Goal: Information Seeking & Learning: Learn about a topic

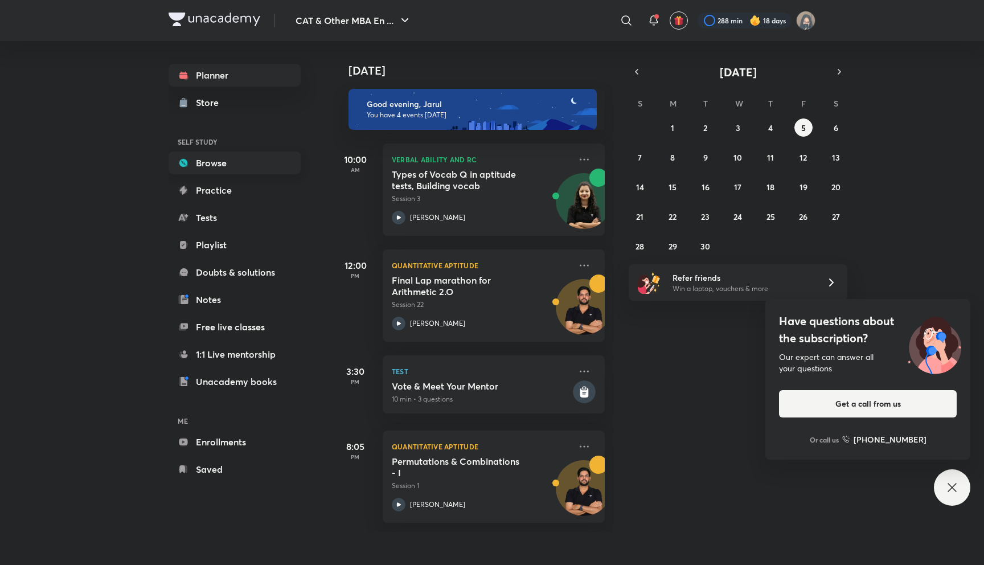
click at [212, 171] on link "Browse" at bounding box center [235, 163] width 132 height 23
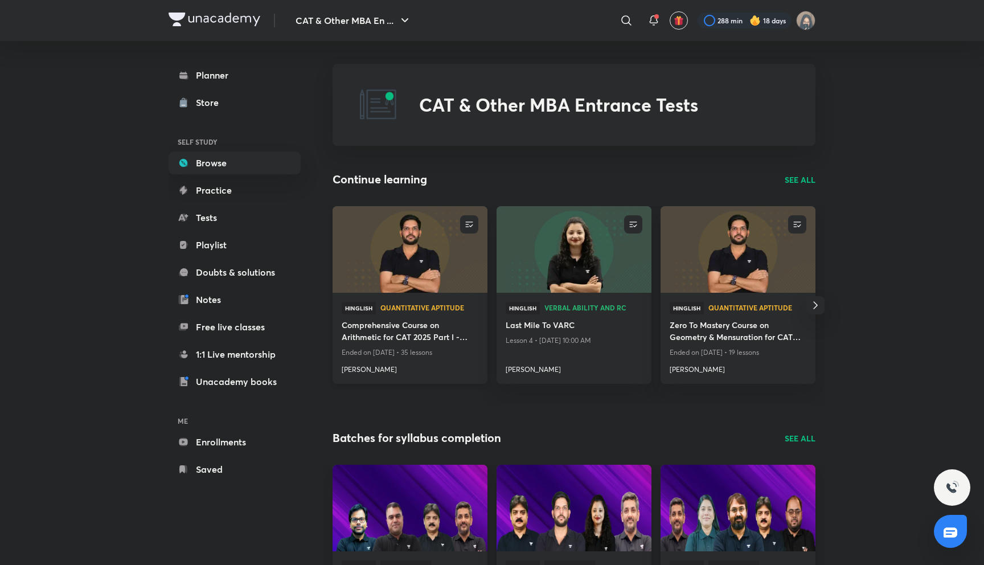
click at [362, 334] on h4 "Comprehensive Course on Arithmetic for CAT 2025 Part I - Zero to Mastery" at bounding box center [410, 332] width 137 height 26
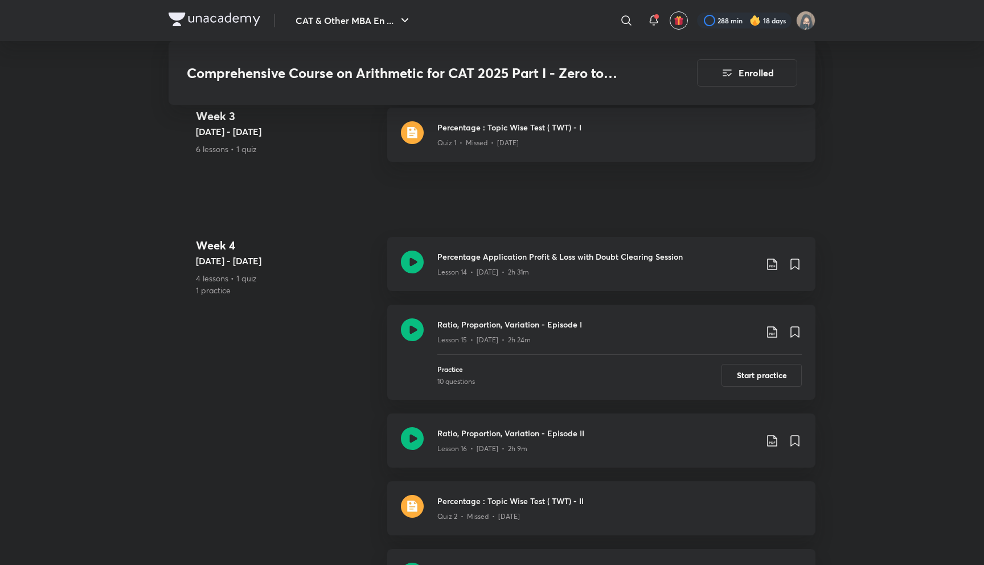
scroll to position [1695, 0]
click at [510, 149] on p "Quiz 1 • Missed • [DATE]" at bounding box center [477, 145] width 81 height 10
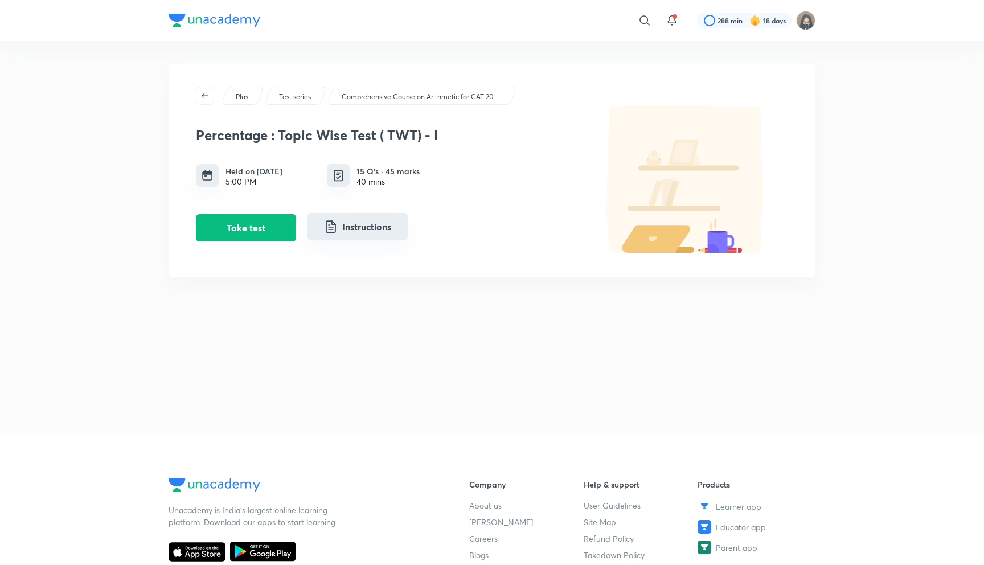
click at [358, 239] on button "Instructions" at bounding box center [358, 226] width 100 height 27
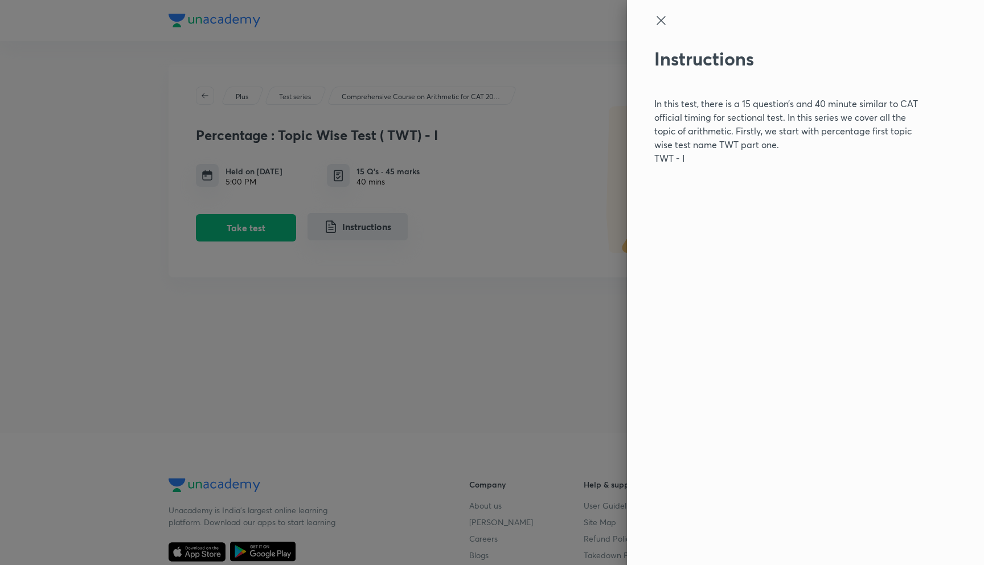
click at [358, 239] on div at bounding box center [492, 282] width 984 height 565
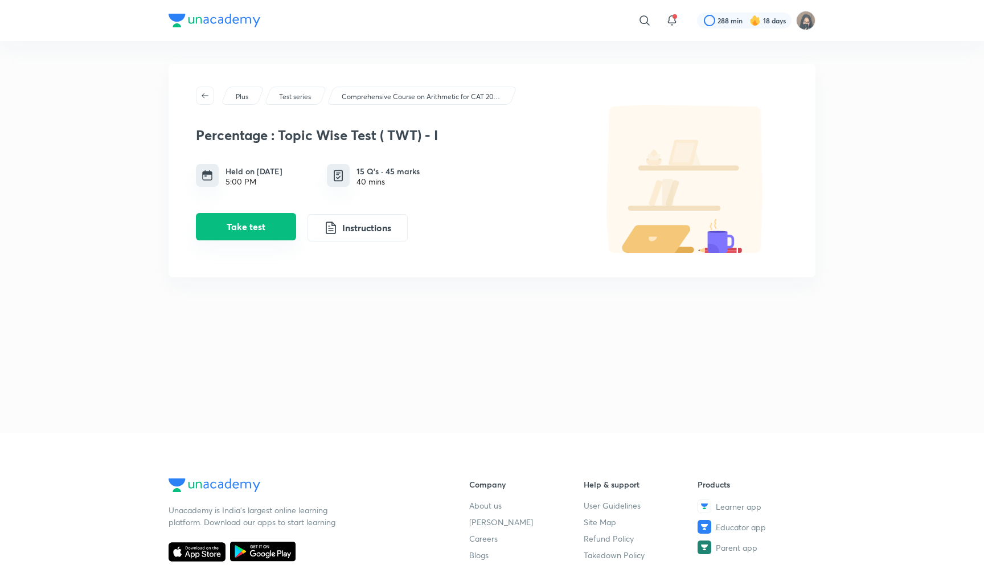
click at [284, 228] on button "Take test" at bounding box center [246, 226] width 100 height 27
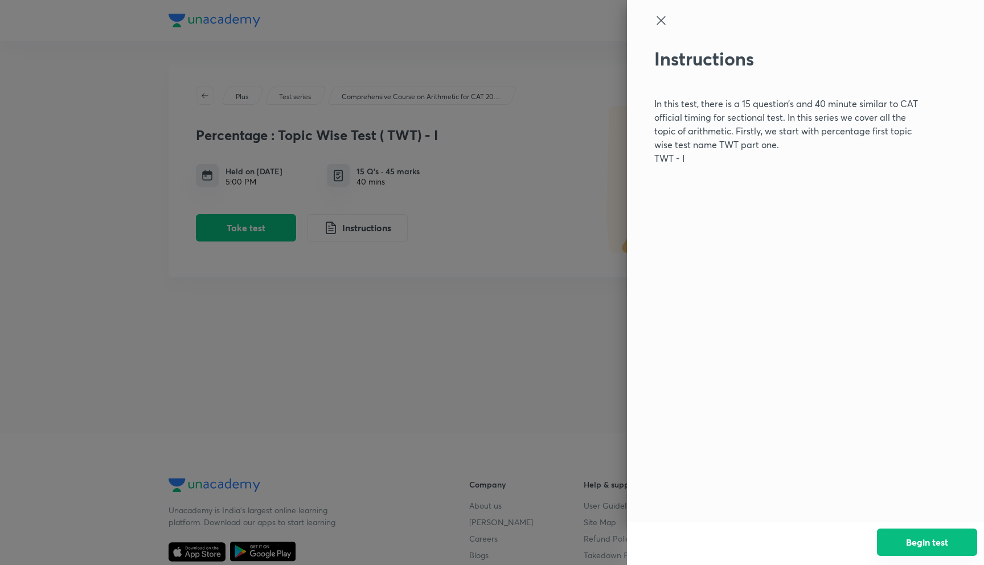
click at [929, 537] on button "Begin test" at bounding box center [927, 542] width 100 height 27
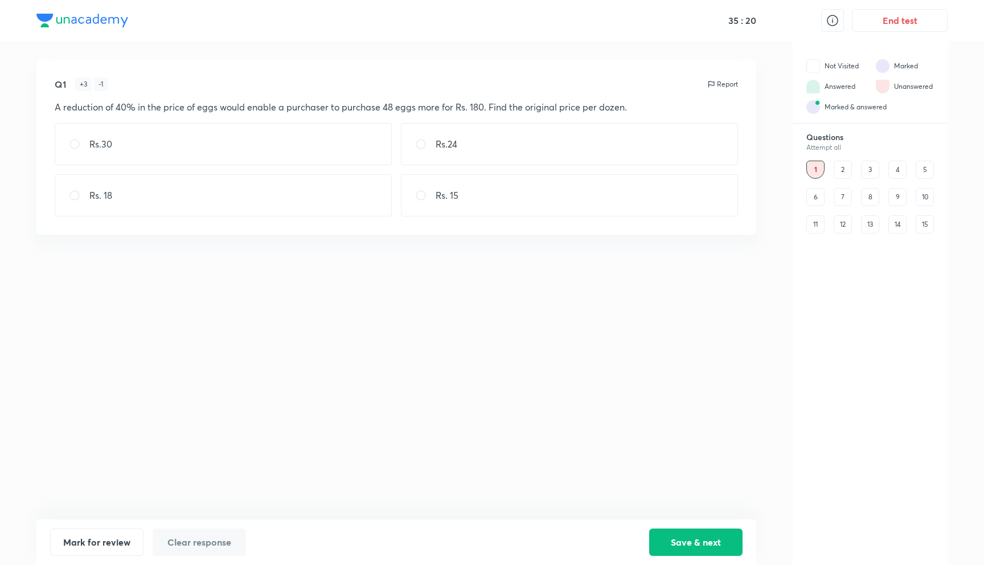
click at [475, 363] on div "Q1 + 3 - 1 Report A reduction of 40% in the price of eggs would enable a purcha…" at bounding box center [396, 289] width 720 height 460
click at [761, 304] on div "Q1 + 3 - 1 Report A reduction of 40% in the price of eggs would enable a purcha…" at bounding box center [491, 303] width 911 height 524
click at [231, 150] on div "Rs.30" at bounding box center [223, 144] width 337 height 42
radio input "true"
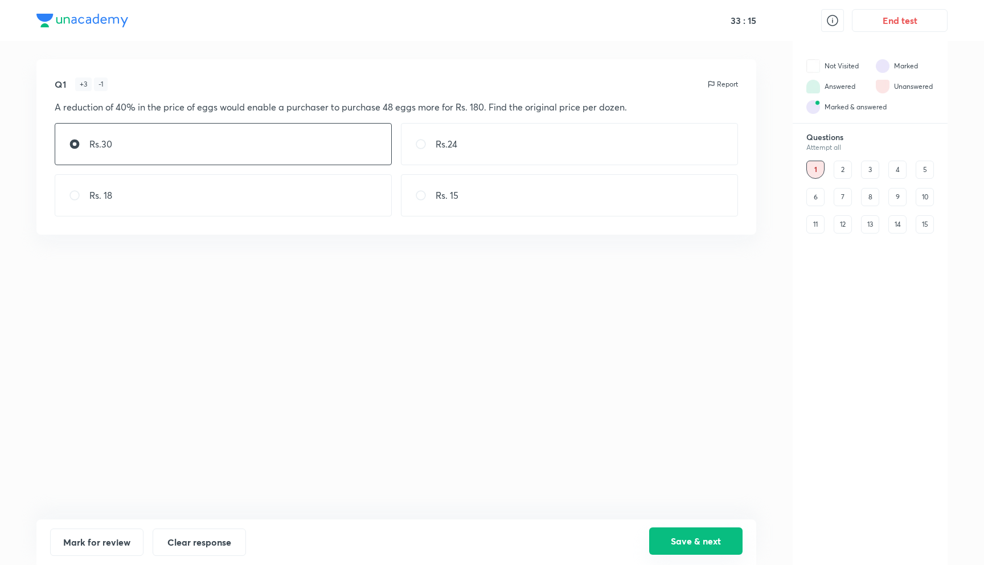
click at [700, 542] on button "Save & next" at bounding box center [695, 540] width 93 height 27
click at [300, 380] on div "Q2 + 3 - 1 Report The length of a rectangle increases by 20% and the breadth de…" at bounding box center [396, 289] width 720 height 460
click at [452, 152] on p "8% increase" at bounding box center [462, 158] width 52 height 14
radio input "true"
click at [680, 539] on button "Save & next" at bounding box center [695, 540] width 93 height 27
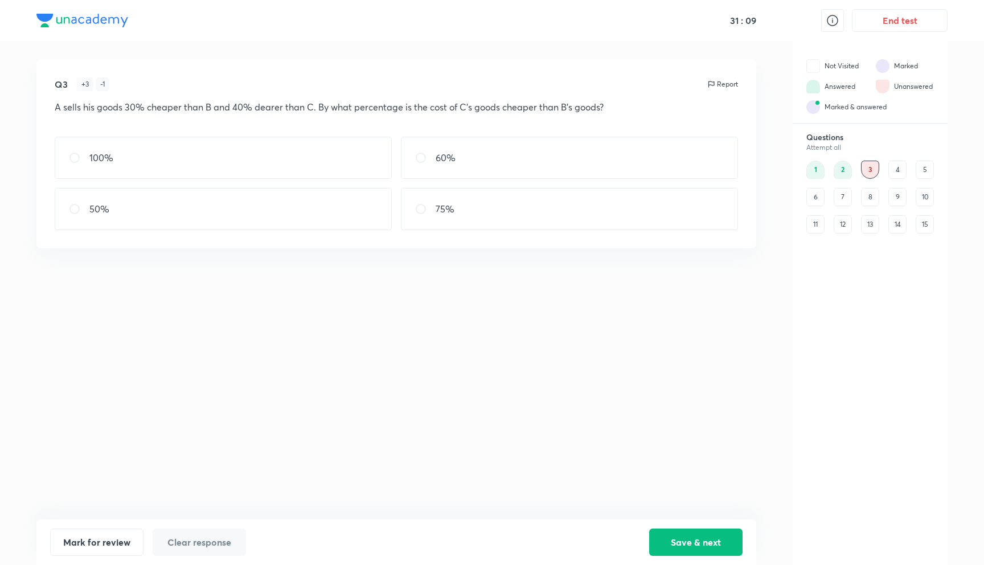
click at [378, 287] on div "Q3 + 3 - 1 Report A sells his goods 30% cheaper than B and 40% dearer than C. B…" at bounding box center [396, 289] width 720 height 460
click at [480, 176] on div "60%" at bounding box center [569, 158] width 337 height 42
radio input "true"
click at [118, 544] on button "Mark for review" at bounding box center [96, 540] width 93 height 27
click at [682, 541] on button "Save & next" at bounding box center [695, 540] width 93 height 27
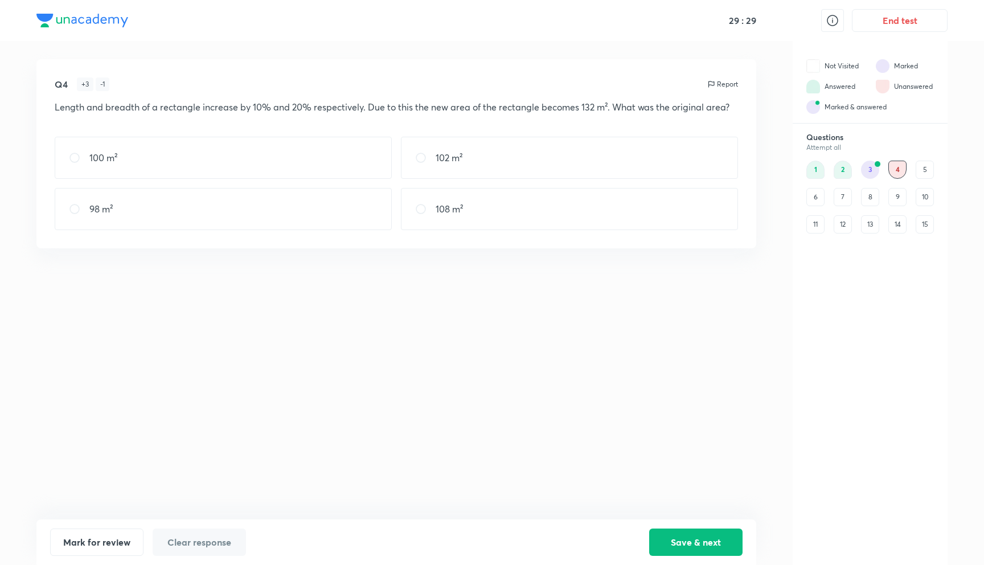
click at [257, 167] on div "100 m²" at bounding box center [223, 158] width 337 height 42
radio input "true"
click at [717, 533] on button "Save & next" at bounding box center [695, 540] width 93 height 27
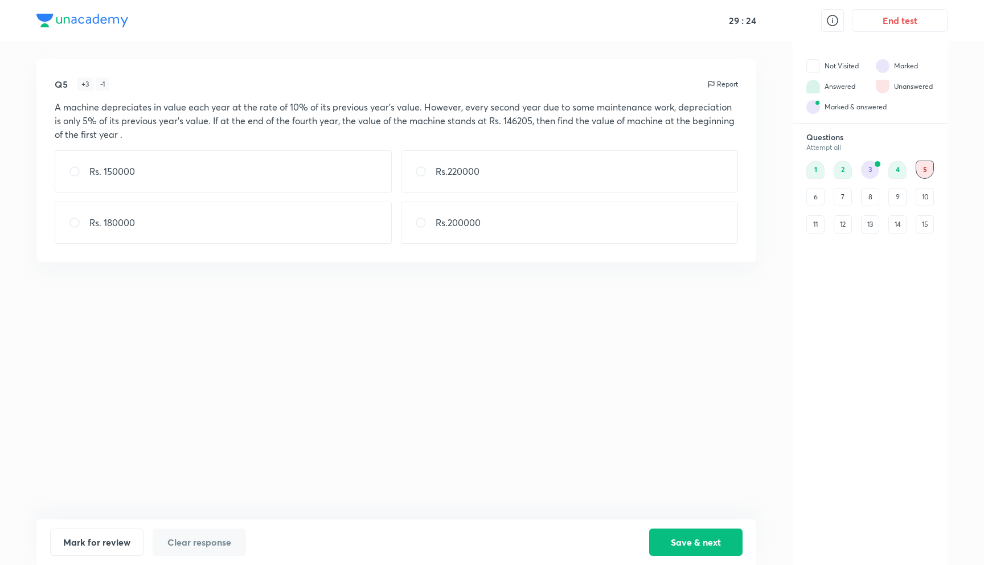
click at [318, 285] on div "Q5 + 3 - 1 Report A machine depreciates in value each year at the rate of 10% o…" at bounding box center [396, 289] width 720 height 460
click at [675, 542] on button "Save & next" at bounding box center [695, 540] width 93 height 27
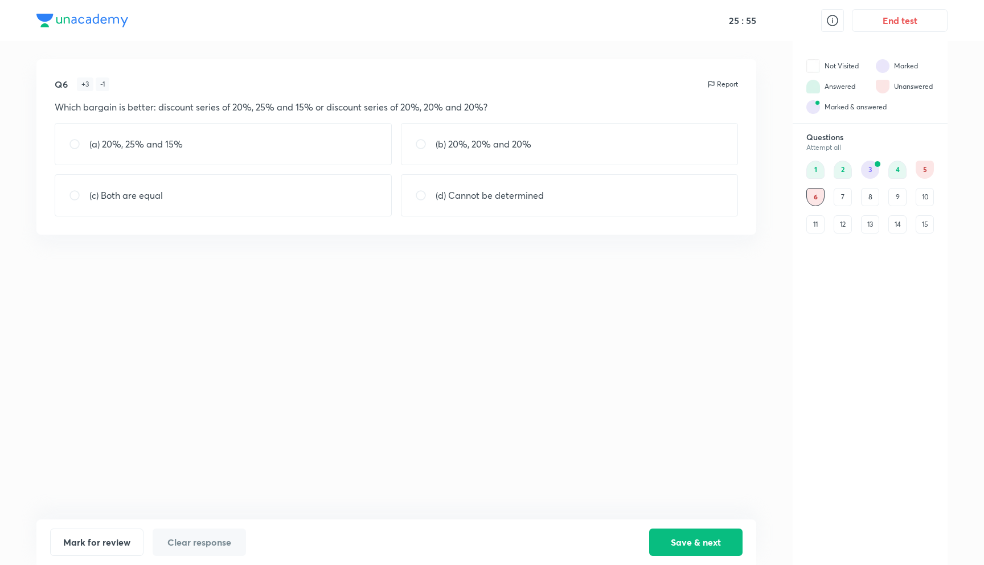
click at [433, 276] on div "Q6 + 3 - 1 Report Which bargain is better: discount series of 20%, 25% and 15% …" at bounding box center [396, 289] width 720 height 460
click at [492, 209] on div "(d) Cannot be determined" at bounding box center [569, 195] width 337 height 42
radio input "true"
click at [685, 546] on button "Save & next" at bounding box center [695, 540] width 93 height 27
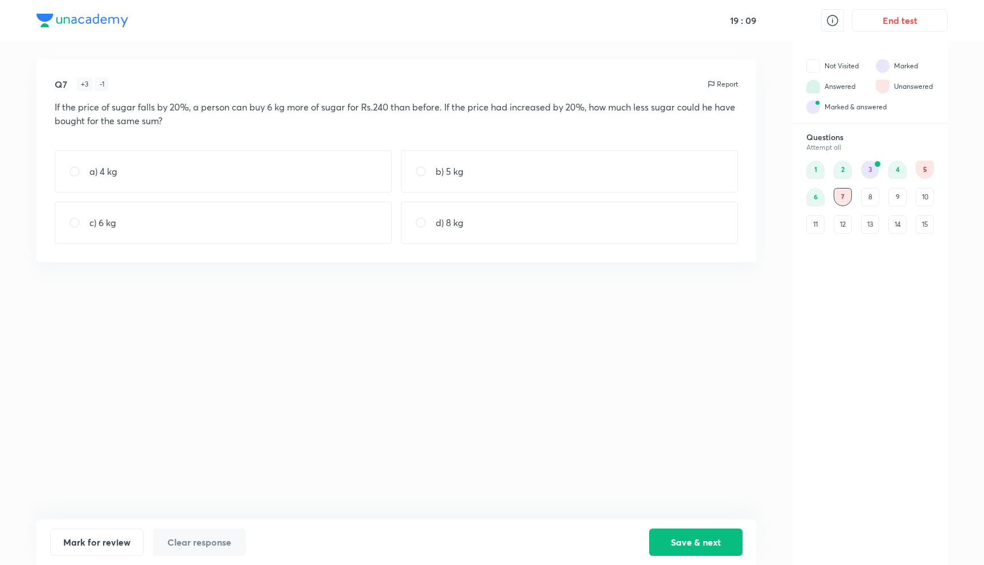
click at [245, 218] on div "c) 6 kg" at bounding box center [223, 223] width 337 height 42
radio input "true"
click at [682, 543] on button "Save & next" at bounding box center [695, 540] width 93 height 27
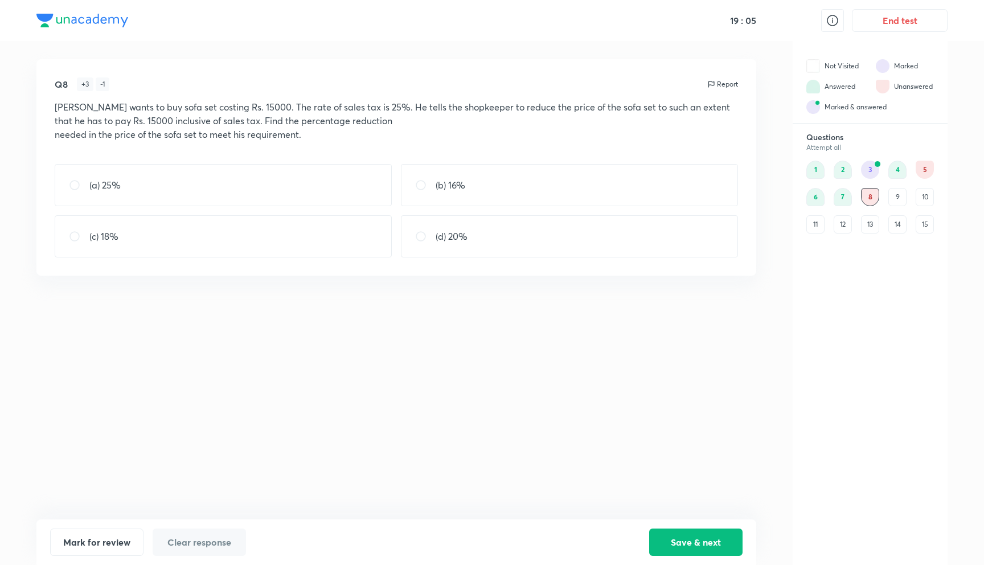
click at [454, 405] on div "Q8 + 3 - 1 Report Bharat wants to buy sofa set costing Rs. 15000. The rate of s…" at bounding box center [396, 289] width 720 height 460
click at [476, 237] on div "(d) 20%" at bounding box center [569, 236] width 337 height 42
radio input "true"
click at [682, 536] on button "Save & next" at bounding box center [695, 540] width 93 height 27
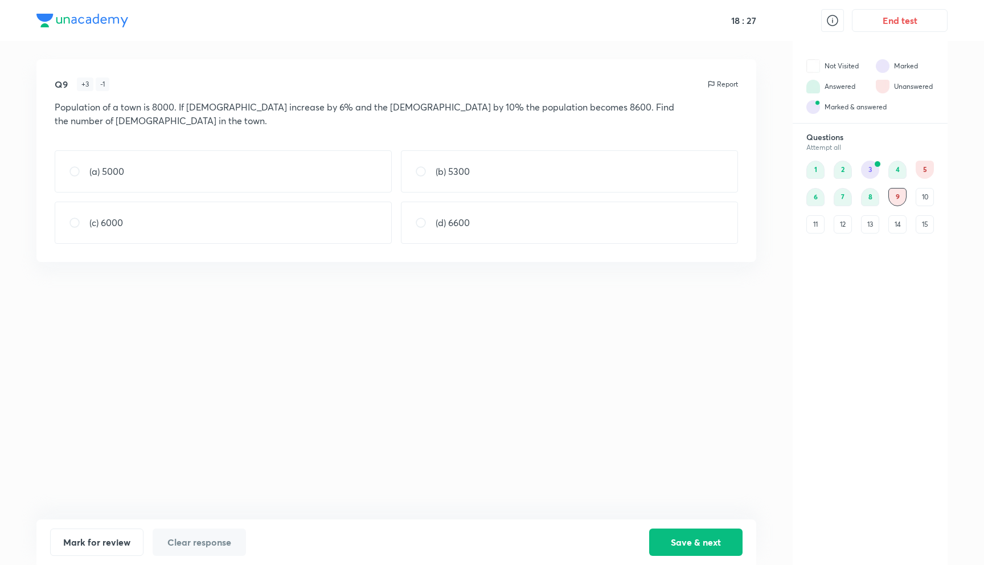
click at [366, 118] on p "the number of males in the town." at bounding box center [396, 121] width 683 height 14
drag, startPoint x: 366, startPoint y: 109, endPoint x: 375, endPoint y: 111, distance: 9.9
click at [375, 111] on p "Population of a town is 8000. If males increase by 6% and the females by 10% th…" at bounding box center [396, 107] width 683 height 14
click at [303, 189] on div "(a) 5000" at bounding box center [223, 171] width 337 height 42
radio input "true"
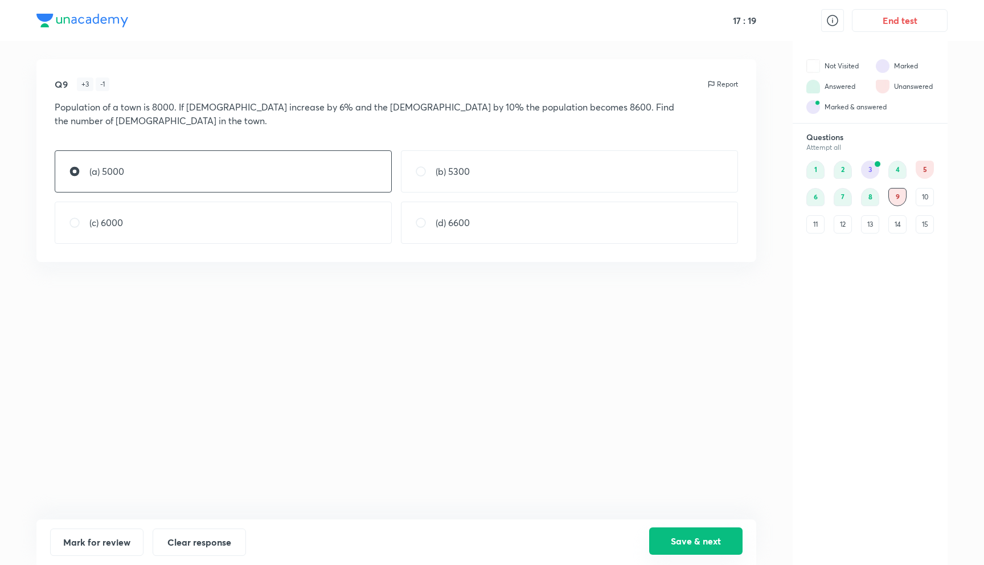
click at [661, 550] on button "Save & next" at bounding box center [695, 540] width 93 height 27
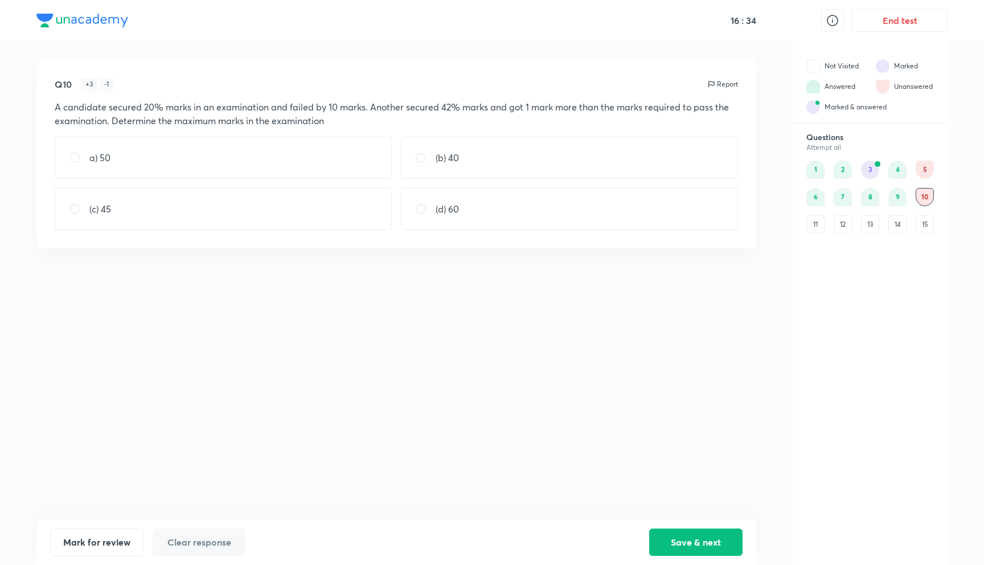
click at [274, 170] on div "a) 50" at bounding box center [223, 158] width 337 height 42
radio input "true"
click at [686, 538] on button "Save & next" at bounding box center [695, 540] width 93 height 27
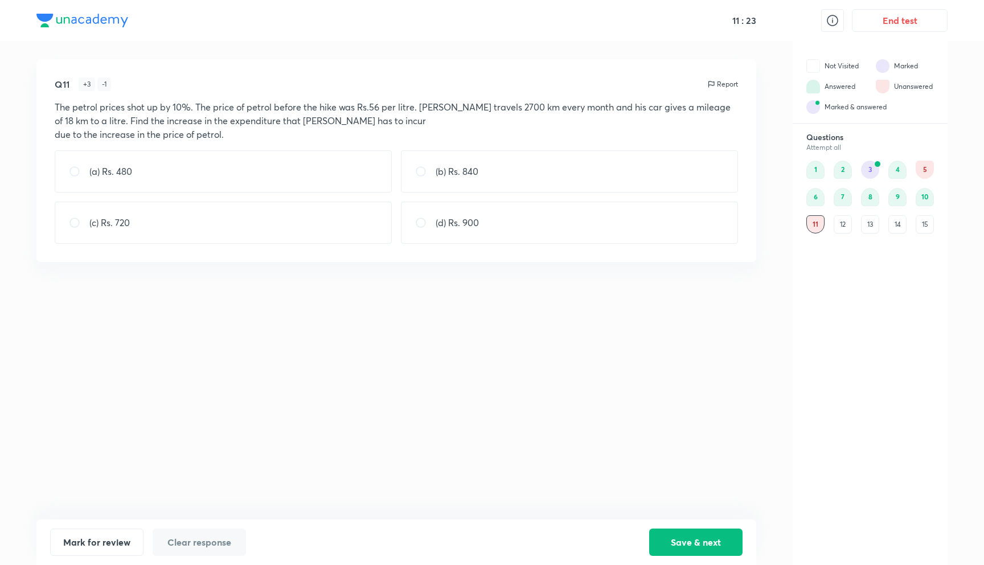
click at [490, 170] on div "(b) Rs. 840" at bounding box center [569, 171] width 337 height 42
radio input "true"
click at [690, 548] on button "Save & next" at bounding box center [695, 540] width 93 height 27
click at [537, 317] on div "Q12 + 3 - 1 Report A shopkeeper gives 3 consecutive discounts of 20%, 25% and 1…" at bounding box center [396, 289] width 720 height 460
click at [865, 231] on div "13" at bounding box center [870, 224] width 18 height 18
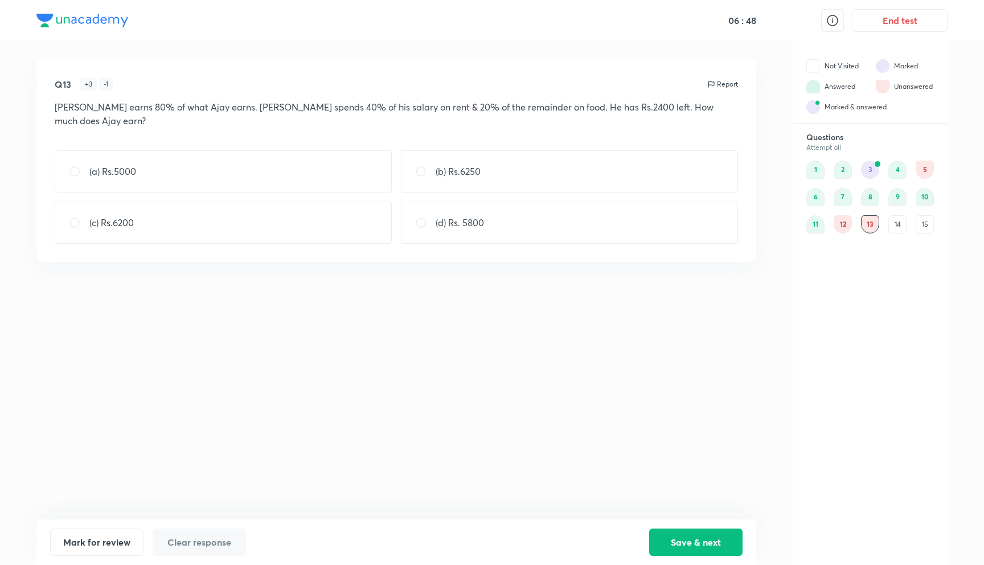
click at [642, 170] on div "(b) Rs.6250" at bounding box center [569, 171] width 337 height 42
radio input "true"
click at [707, 548] on button "Save & next" at bounding box center [695, 540] width 93 height 27
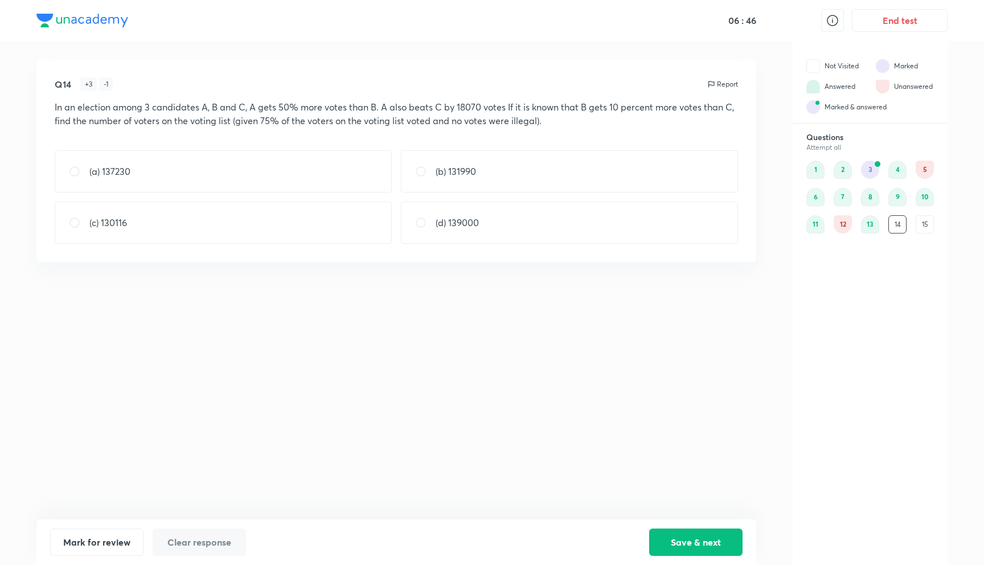
click at [604, 327] on div "Q14 + 3 - 1 Report In an election among 3 candidates A, B and C, A gets 50% mor…" at bounding box center [396, 289] width 720 height 460
click at [926, 219] on div "15" at bounding box center [925, 224] width 18 height 18
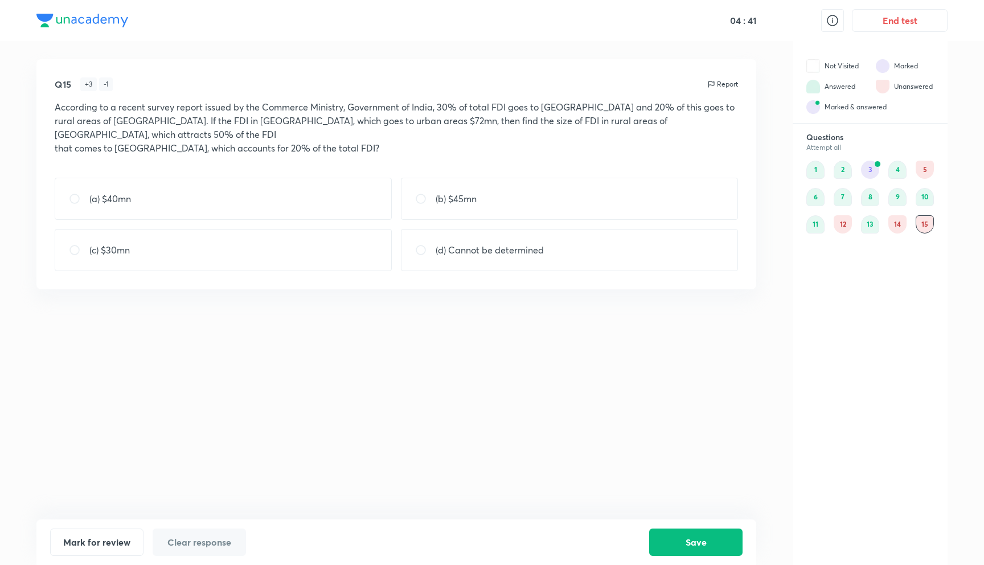
click at [311, 244] on div "(c) $30mn" at bounding box center [223, 250] width 337 height 42
radio input "true"
click at [686, 538] on button "Save" at bounding box center [695, 540] width 93 height 27
click at [849, 221] on div "12" at bounding box center [843, 224] width 18 height 18
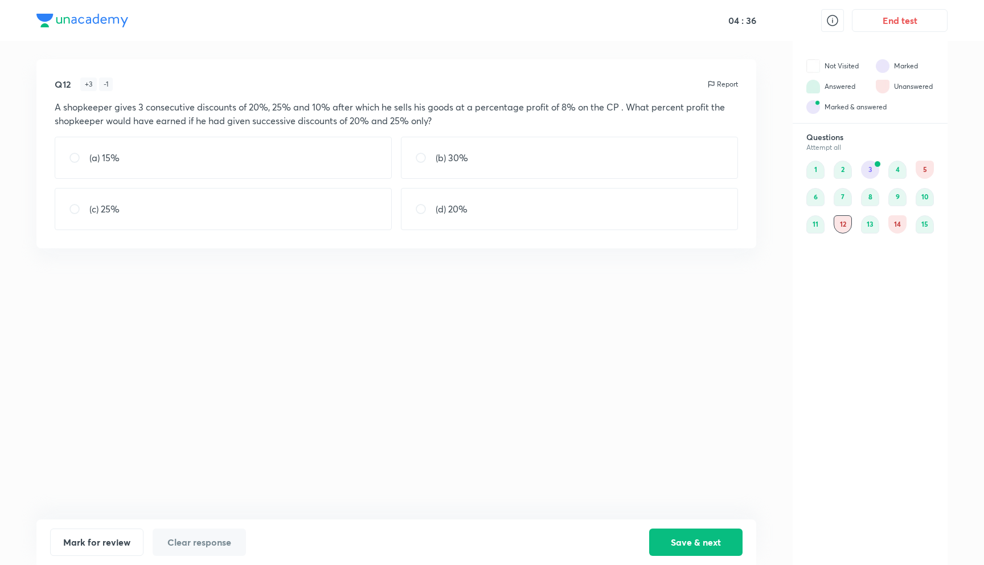
click at [547, 380] on div "Q12 + 3 - 1 Report A shopkeeper gives 3 consecutive discounts of 20%, 25% and 1…" at bounding box center [396, 289] width 720 height 460
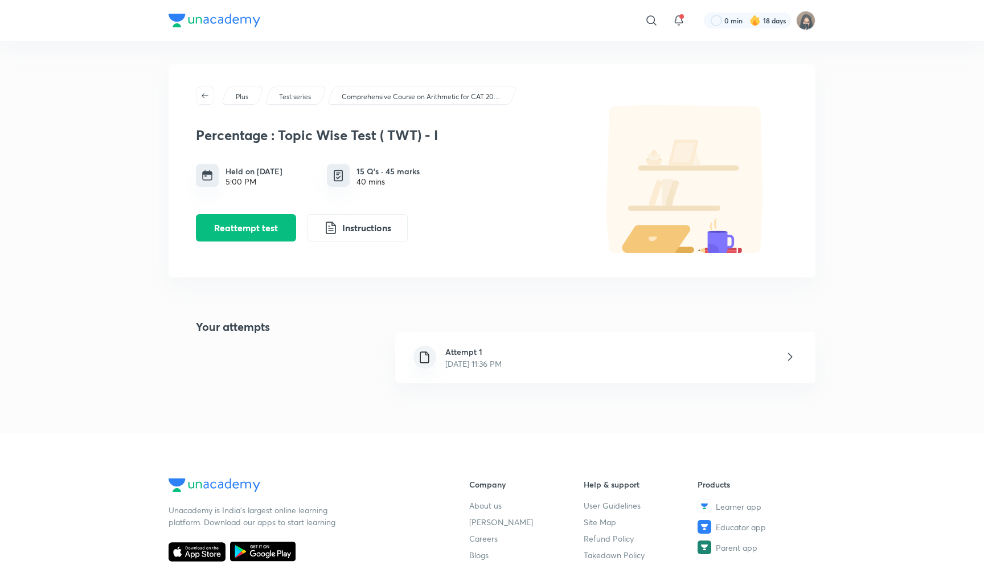
click at [480, 371] on div "Attempt 1 Sept 5, 2025, 11:36 PM" at bounding box center [605, 357] width 420 height 51
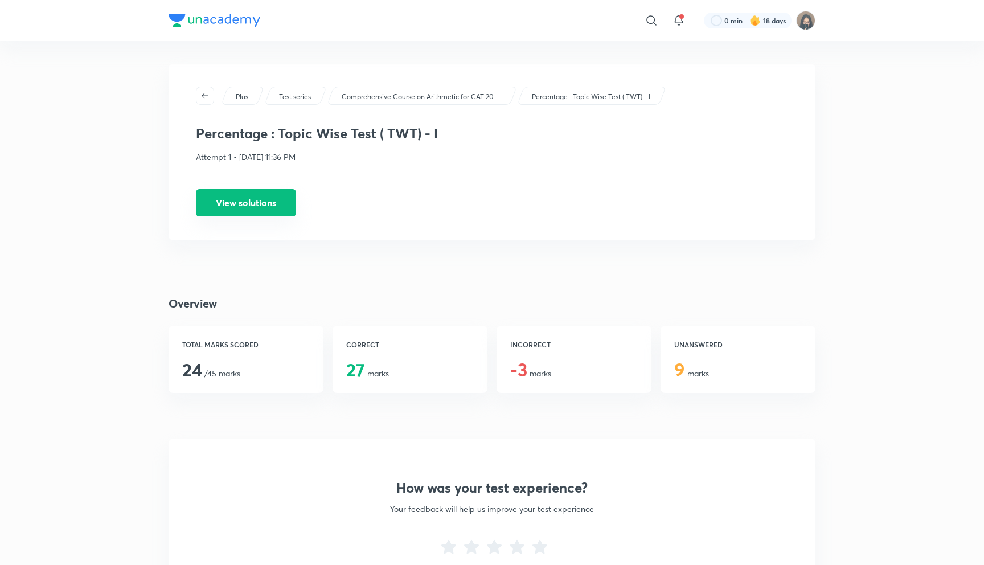
click at [271, 192] on button "View solutions" at bounding box center [246, 202] width 100 height 27
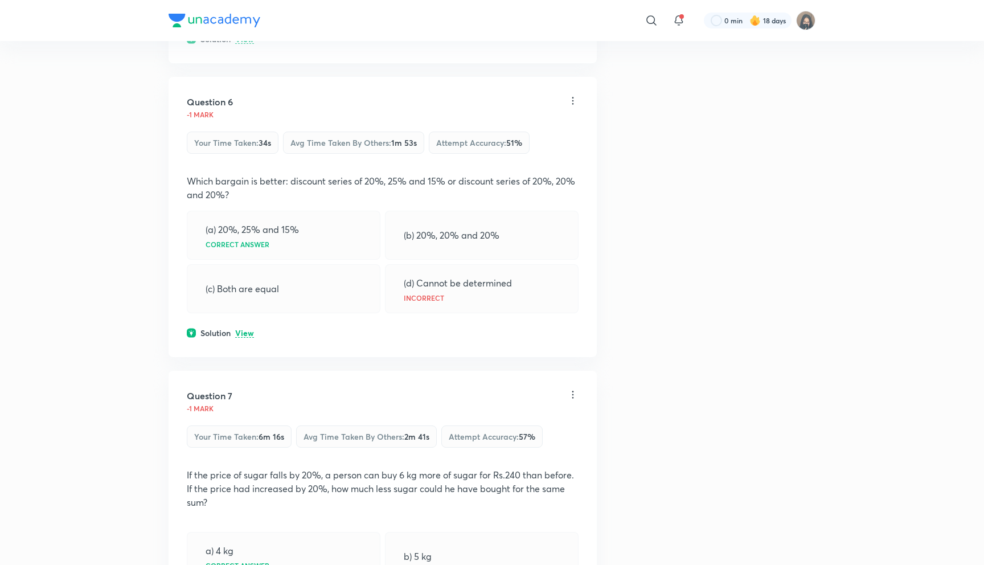
scroll to position [1647, 0]
click at [242, 331] on p "View" at bounding box center [244, 332] width 19 height 9
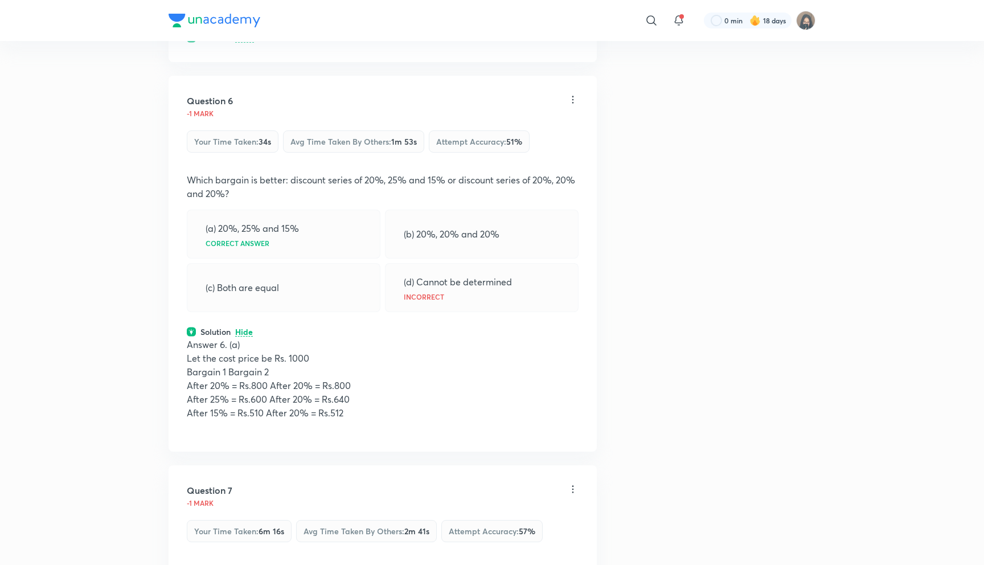
click at [290, 361] on p "Let the cost price be Rs. 1000" at bounding box center [383, 358] width 392 height 14
click at [236, 356] on p "Let the cost price be Rs. 1000" at bounding box center [383, 358] width 392 height 14
click at [243, 337] on p "Hide" at bounding box center [244, 332] width 18 height 9
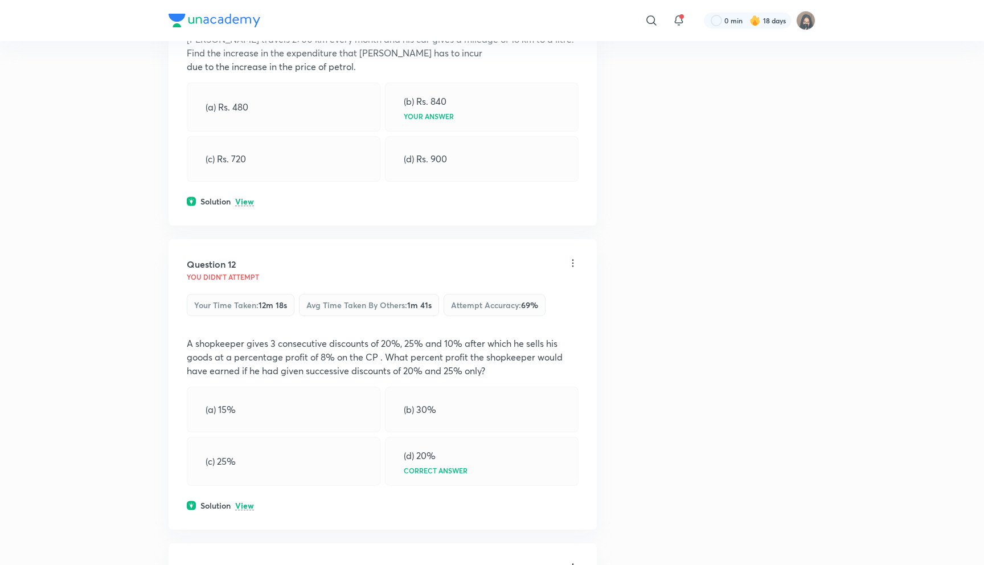
scroll to position [3371, 0]
click at [244, 504] on p "View" at bounding box center [244, 505] width 19 height 9
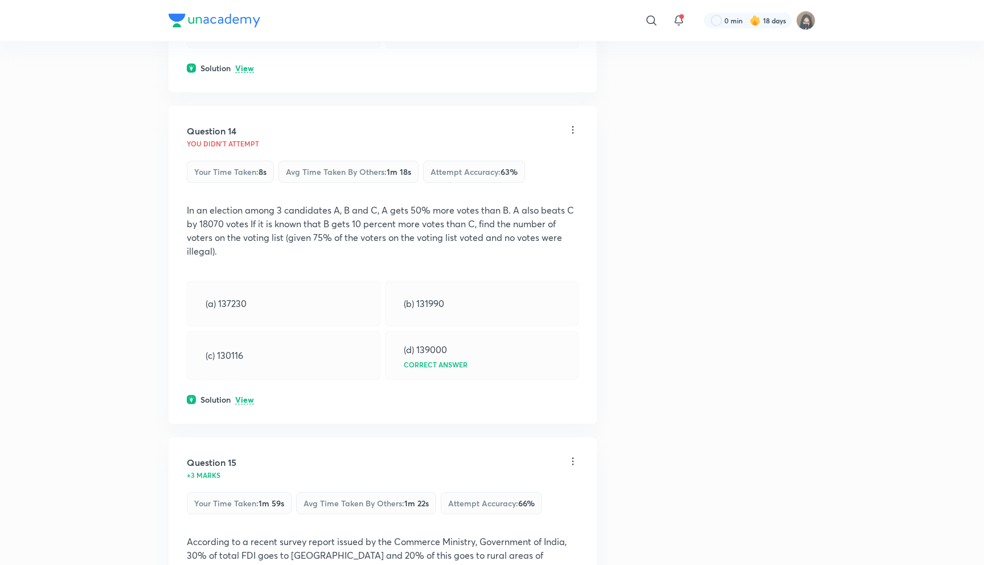
scroll to position [4209, 0]
click at [247, 400] on p "View" at bounding box center [244, 398] width 19 height 9
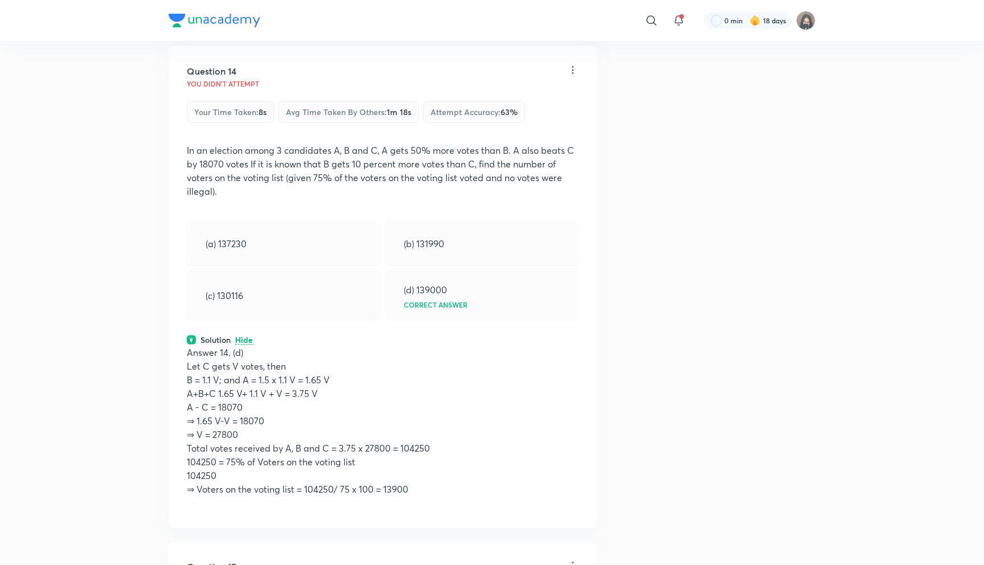
scroll to position [4262, 0]
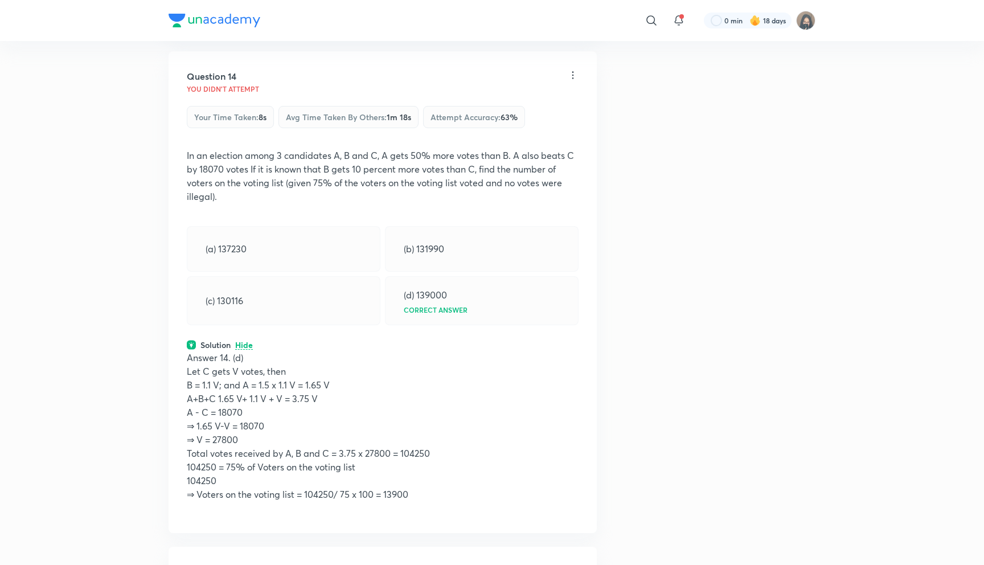
click at [247, 345] on p "Hide" at bounding box center [244, 345] width 18 height 9
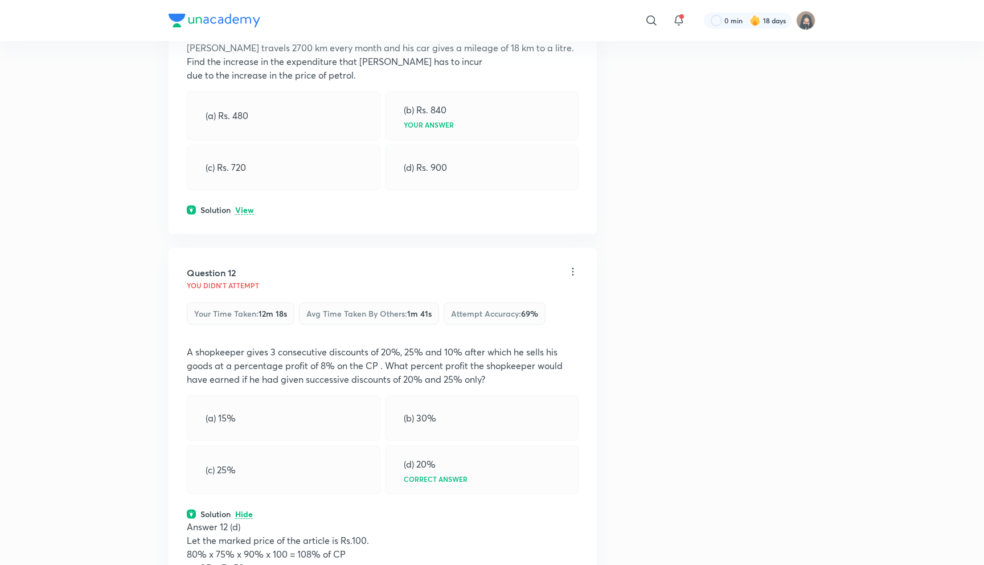
scroll to position [3361, 0]
click at [246, 350] on p "A shopkeeper gives 3 consecutive discounts of 20%, 25% and 10% after which he s…" at bounding box center [383, 366] width 392 height 41
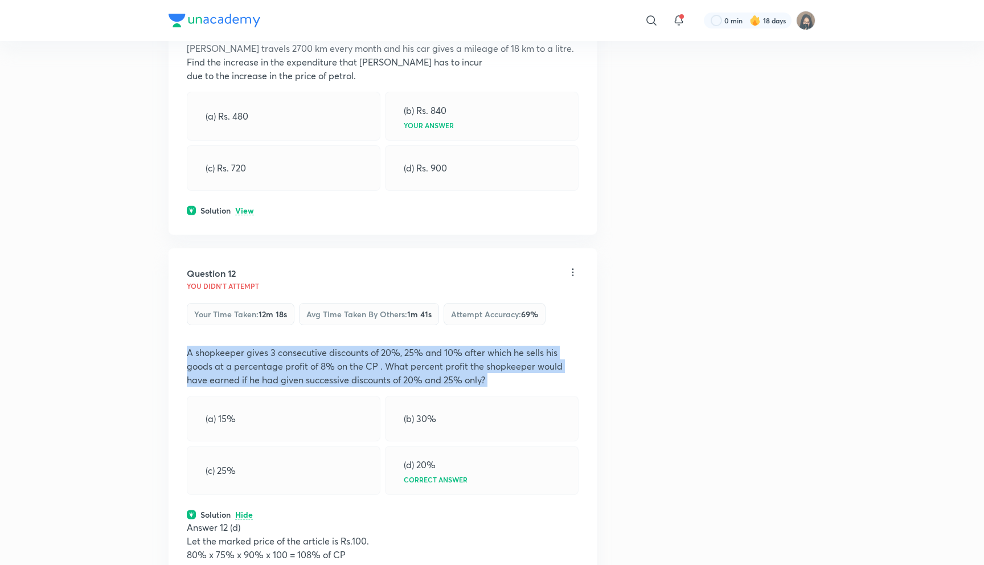
click at [246, 350] on p "A shopkeeper gives 3 consecutive discounts of 20%, 25% and 10% after which he s…" at bounding box center [383, 366] width 392 height 41
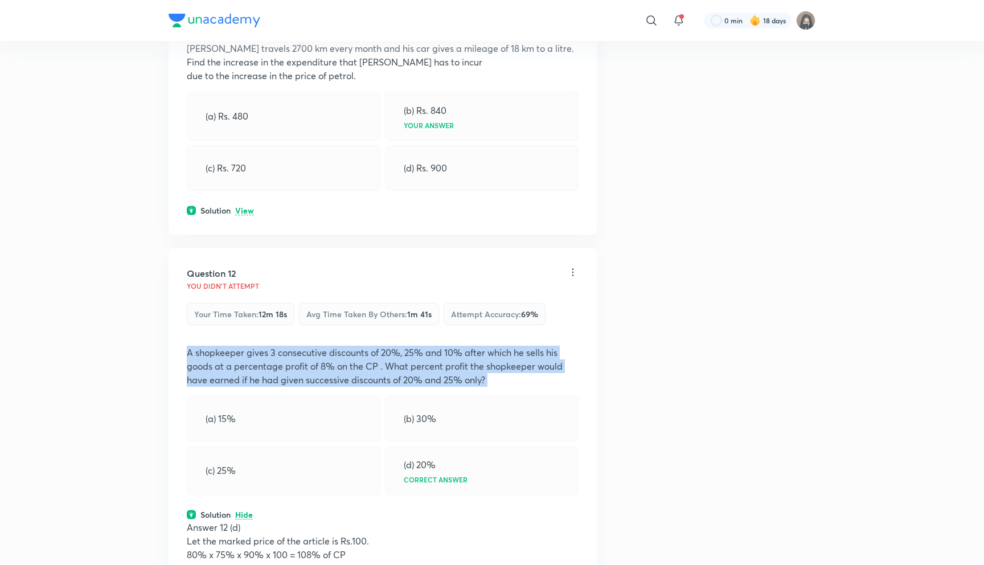
click at [246, 350] on p "A shopkeeper gives 3 consecutive discounts of 20%, 25% and 10% after which he s…" at bounding box center [383, 366] width 392 height 41
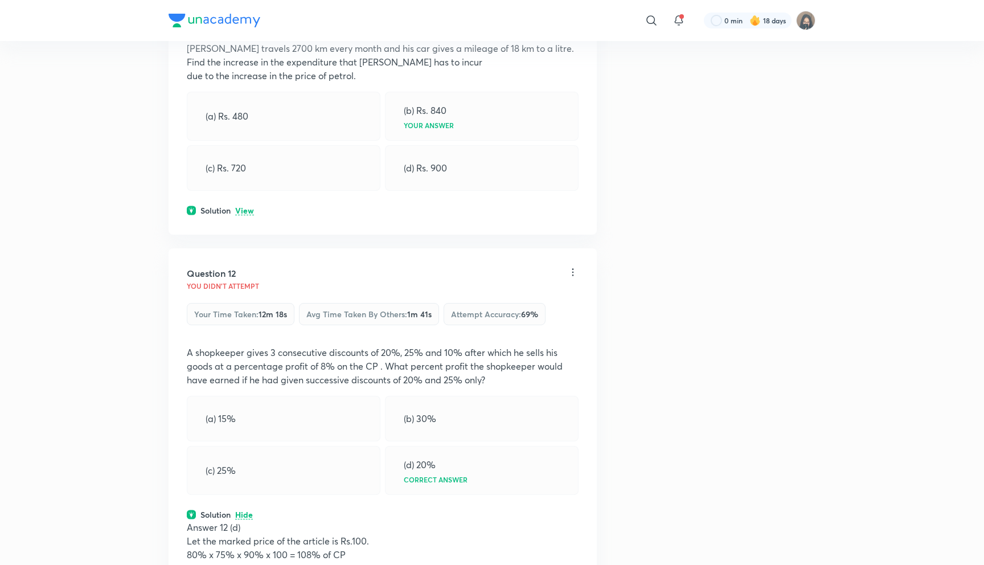
click at [276, 361] on p "A shopkeeper gives 3 consecutive discounts of 20%, 25% and 10% after which he s…" at bounding box center [383, 366] width 392 height 41
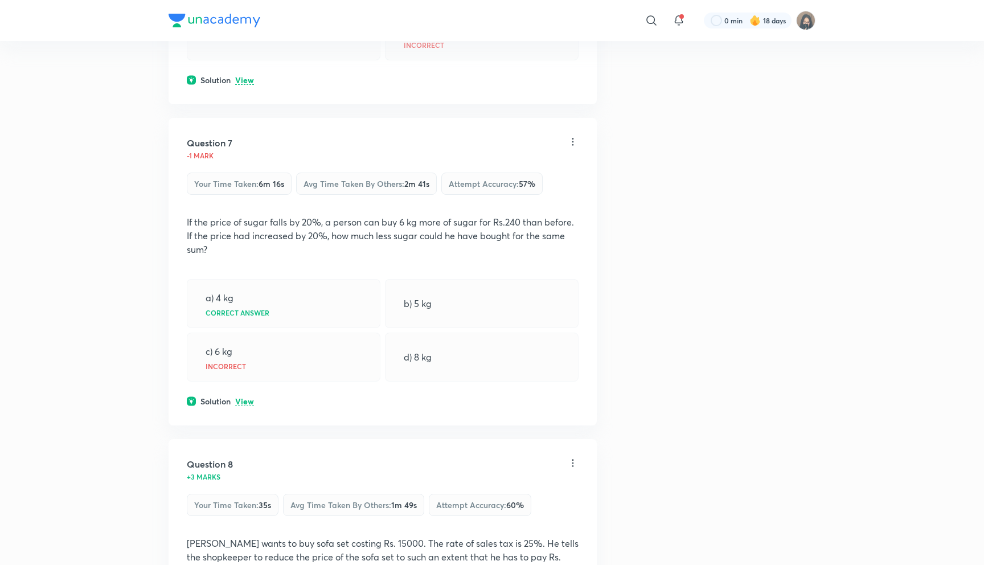
scroll to position [1895, 0]
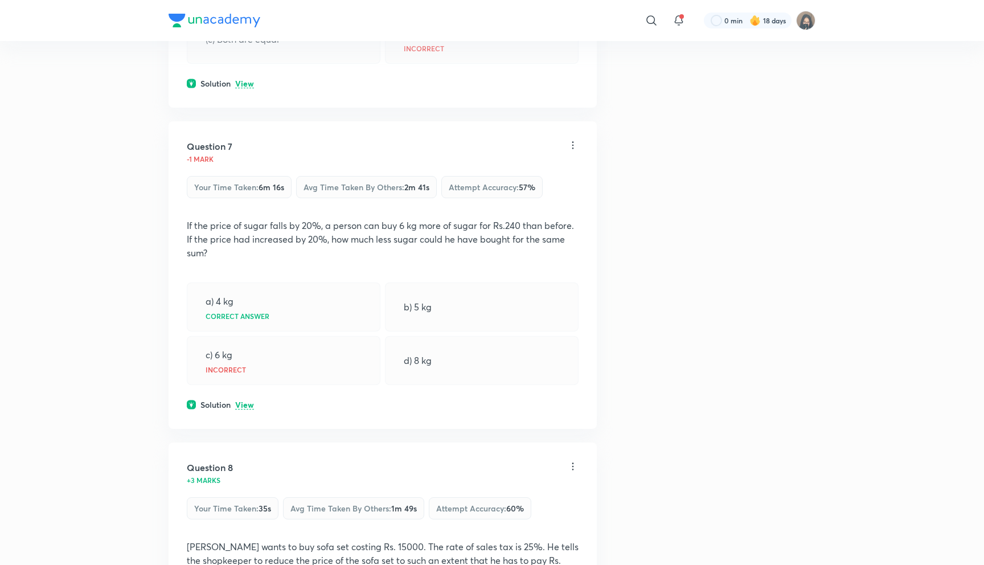
click at [243, 410] on p "View" at bounding box center [244, 405] width 19 height 9
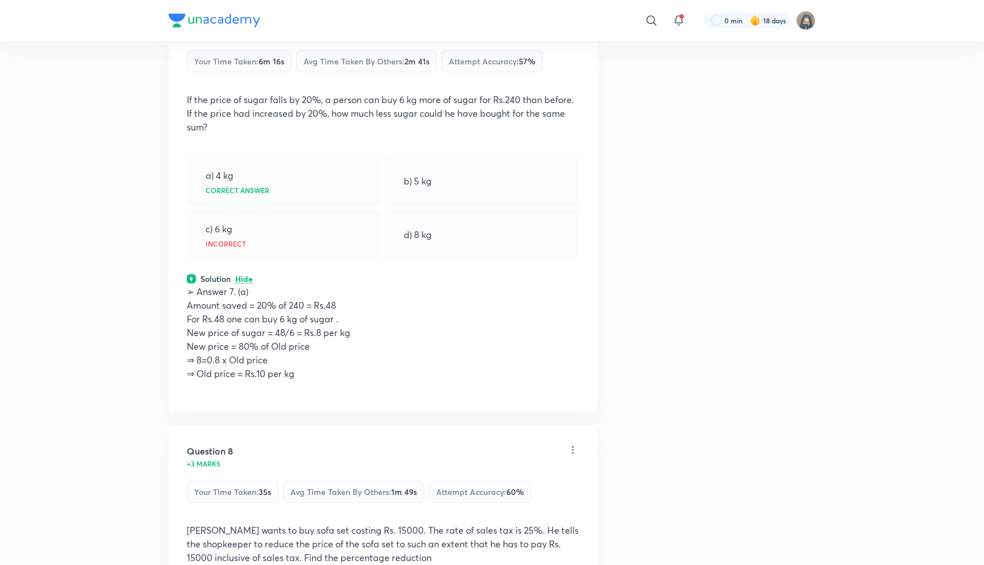
scroll to position [2013, 0]
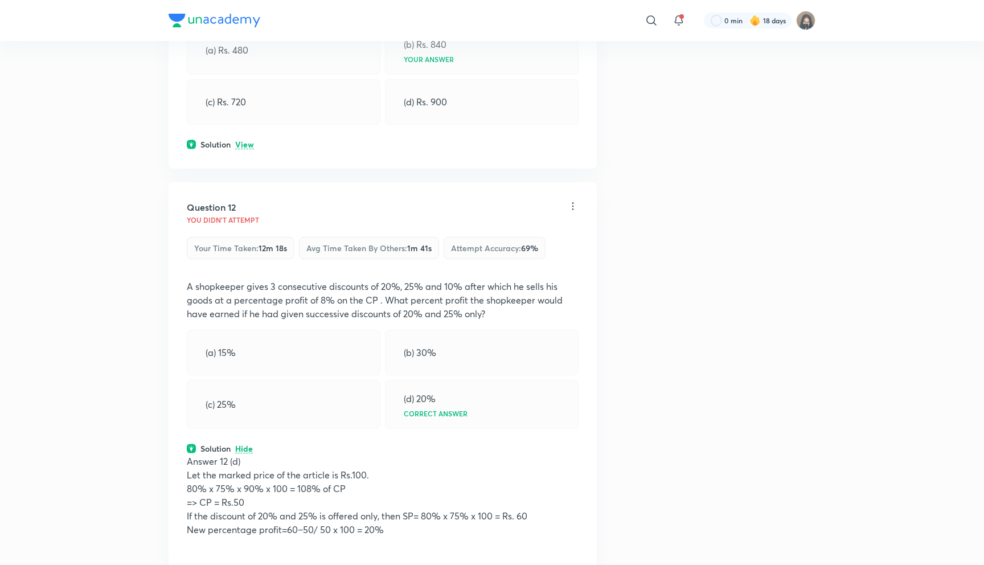
scroll to position [3344, 0]
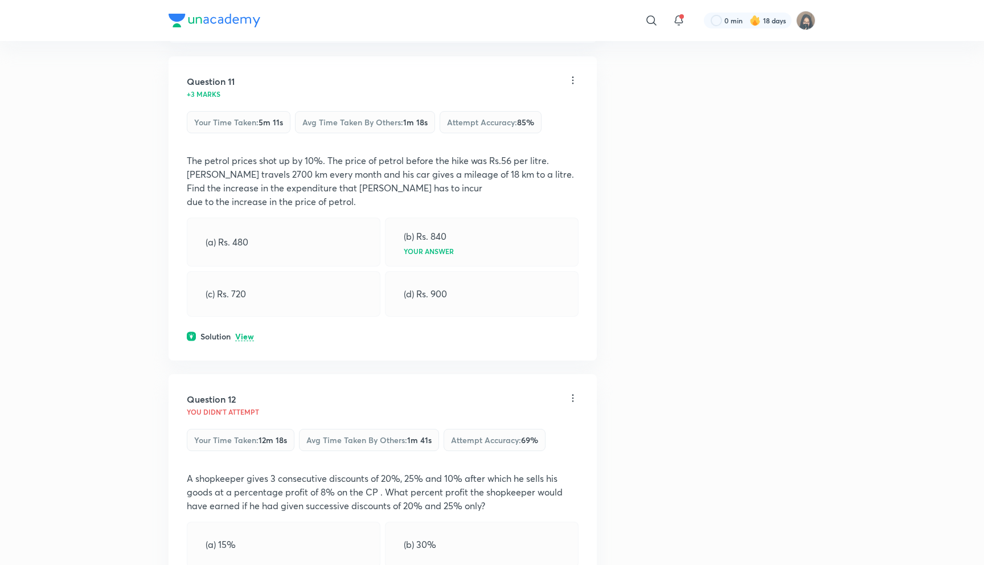
click at [222, 18] on img at bounding box center [215, 21] width 92 height 14
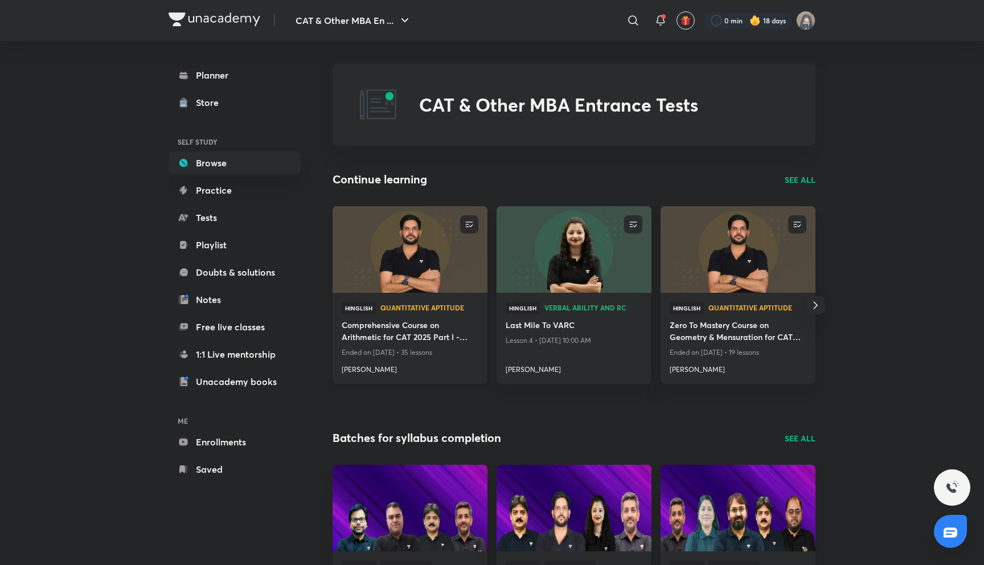
click at [375, 337] on h4 "Comprehensive Course on Arithmetic for CAT 2025 Part I - Zero to Mastery" at bounding box center [410, 332] width 137 height 26
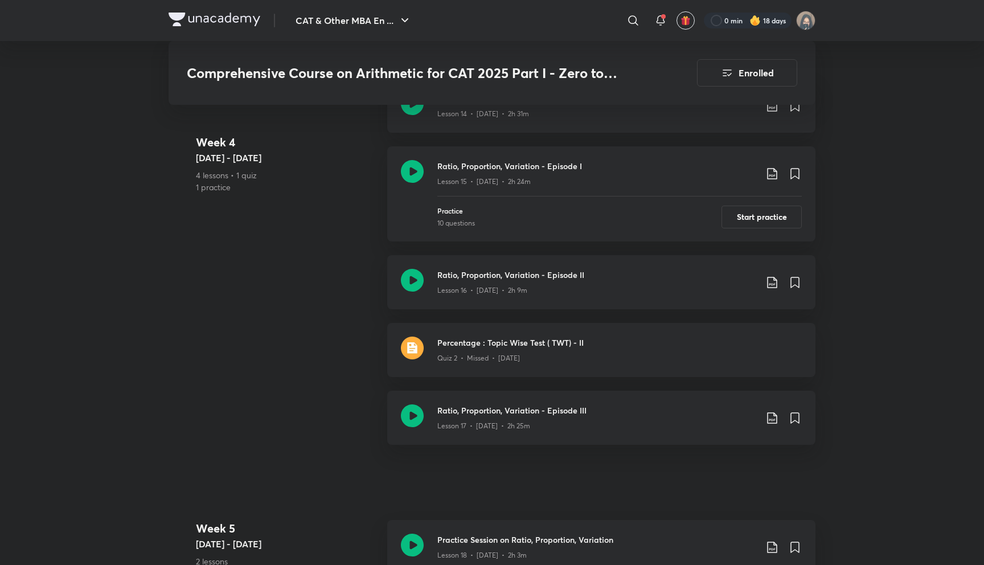
scroll to position [1858, 0]
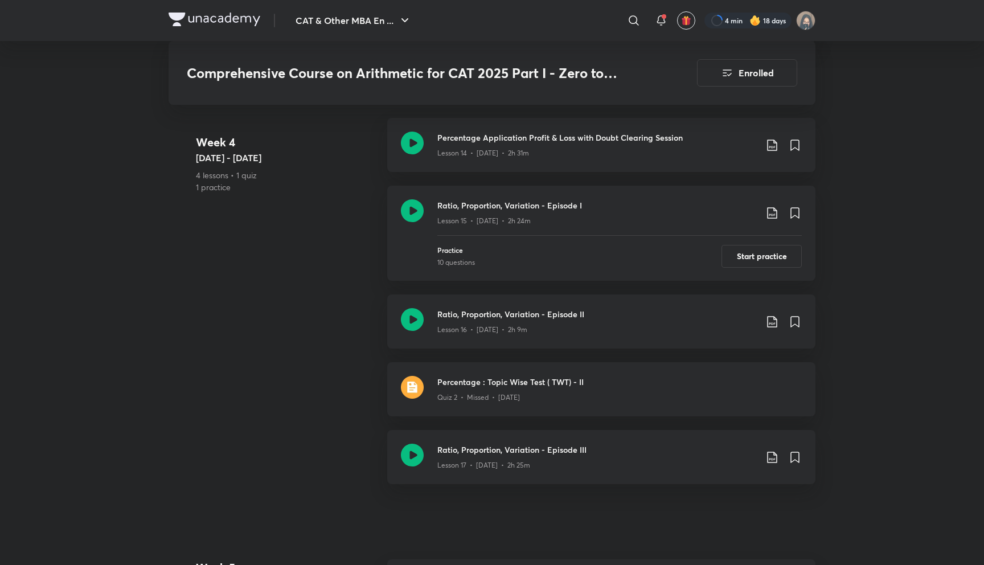
scroll to position [1816, 0]
click at [709, 20] on div at bounding box center [748, 21] width 87 height 16
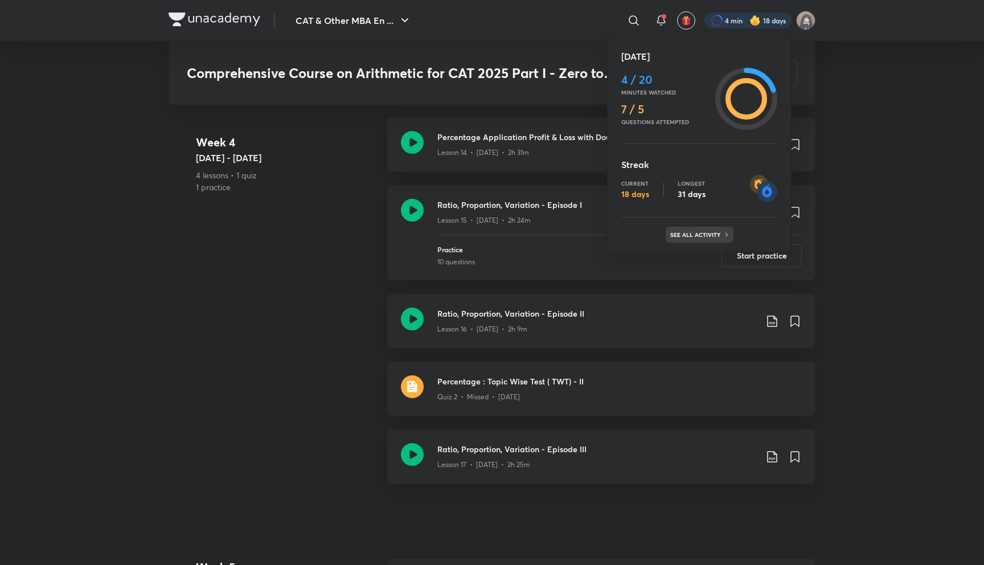
click at [706, 232] on p "See all activity" at bounding box center [696, 234] width 53 height 7
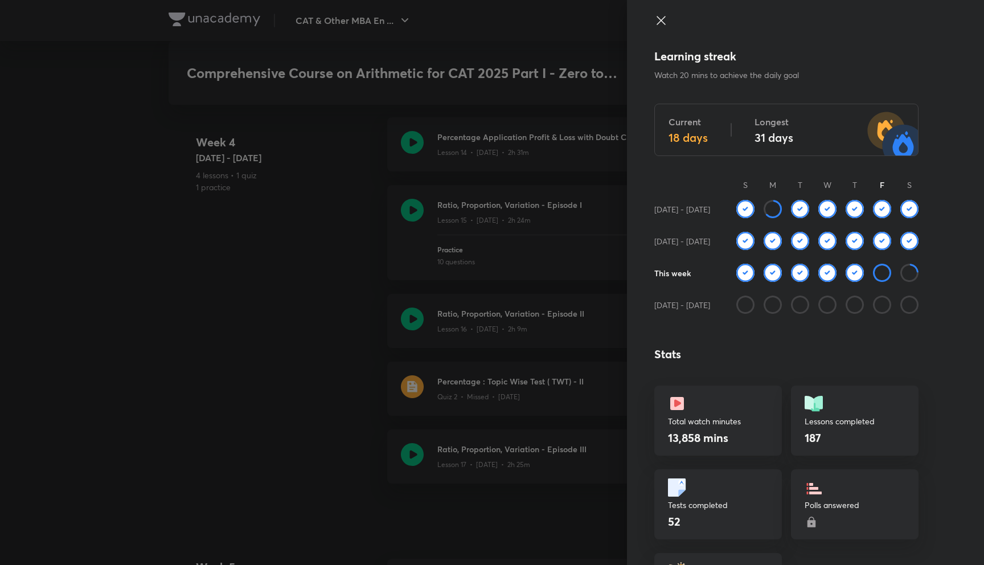
click at [887, 289] on div at bounding box center [827, 280] width 182 height 32
click at [881, 272] on icon at bounding box center [882, 273] width 18 height 18
click at [662, 28] on div at bounding box center [786, 31] width 264 height 34
click at [662, 19] on icon at bounding box center [661, 20] width 9 height 9
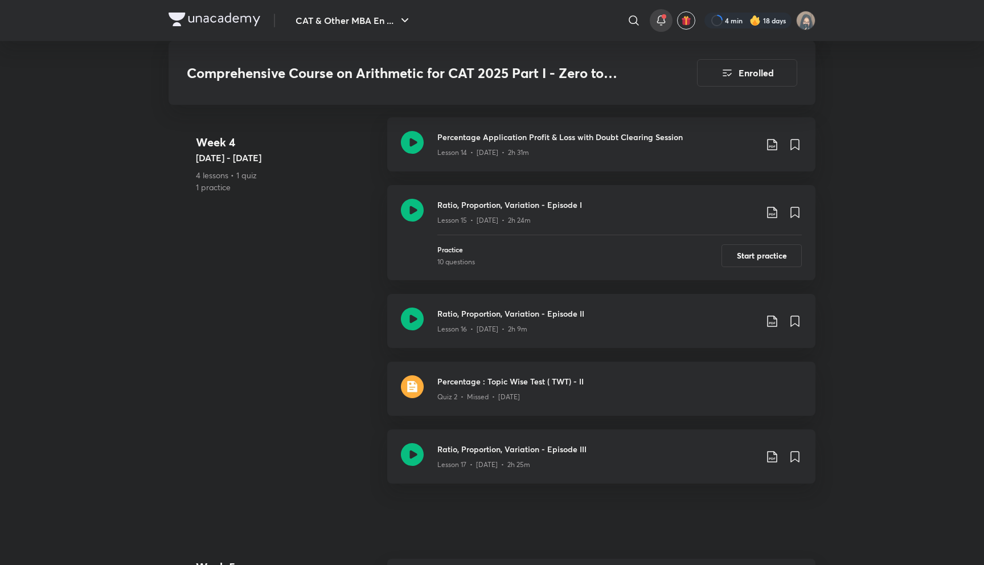
click at [660, 20] on icon at bounding box center [661, 21] width 14 height 14
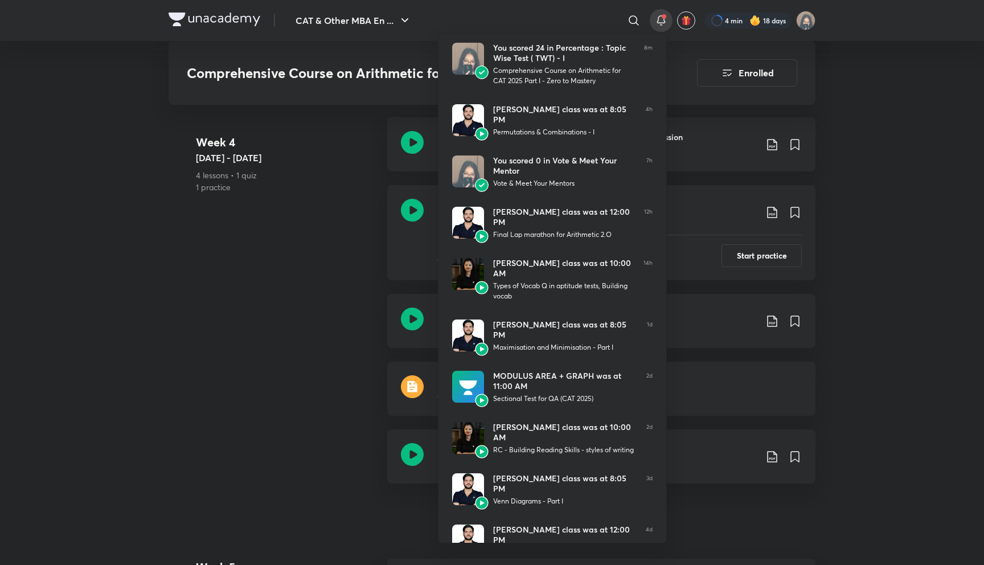
click at [660, 20] on div at bounding box center [492, 282] width 984 height 565
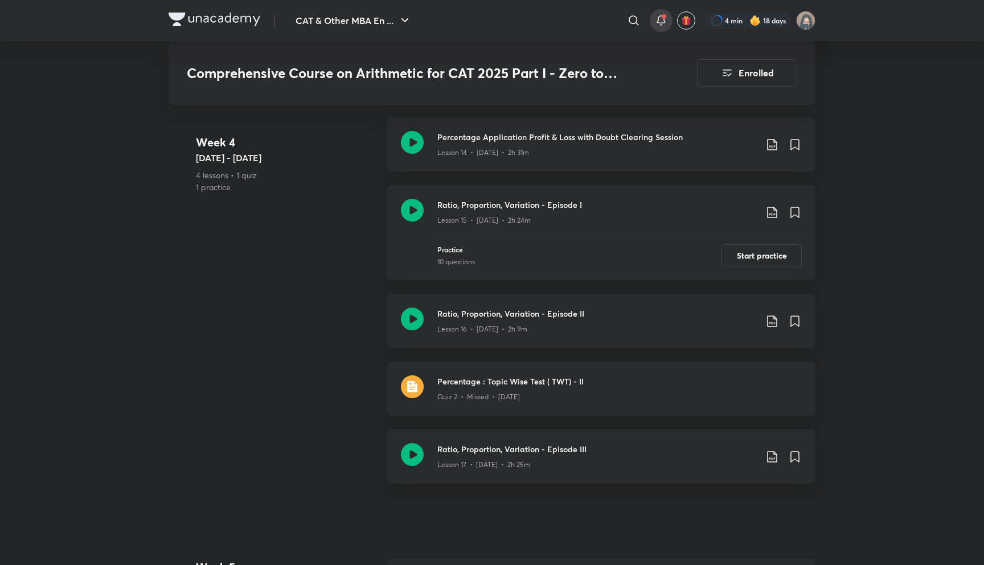
click at [660, 20] on icon at bounding box center [661, 21] width 14 height 14
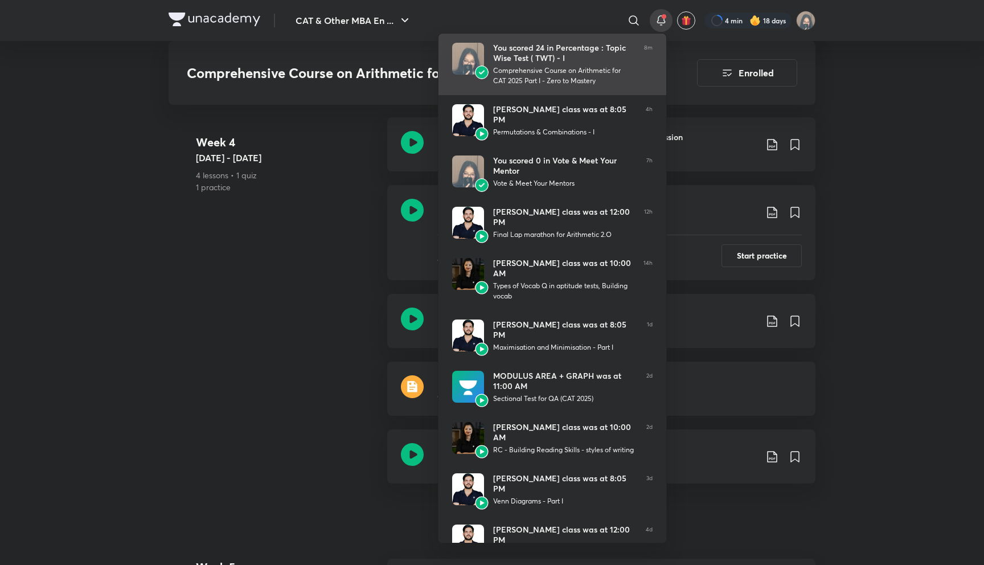
click at [572, 76] on div "Comprehensive Course on Arithmetic for CAT 2025 Part I - Zero to Mastery" at bounding box center [564, 75] width 142 height 21
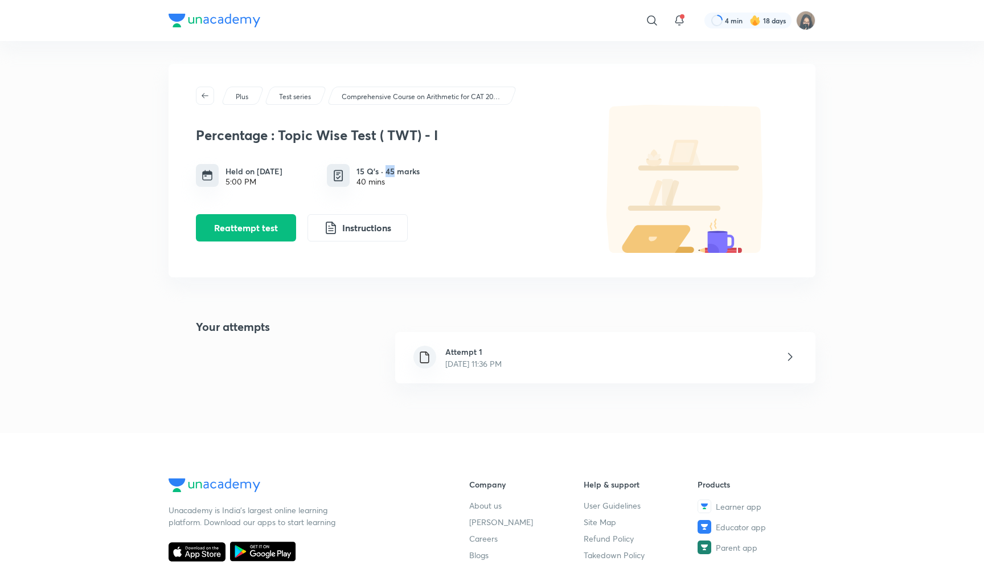
drag, startPoint x: 386, startPoint y: 172, endPoint x: 392, endPoint y: 173, distance: 5.7
click at [392, 173] on h6 "15 Q’s · 45 marks" at bounding box center [388, 171] width 63 height 12
click at [473, 352] on h6 "Attempt 1" at bounding box center [473, 352] width 56 height 12
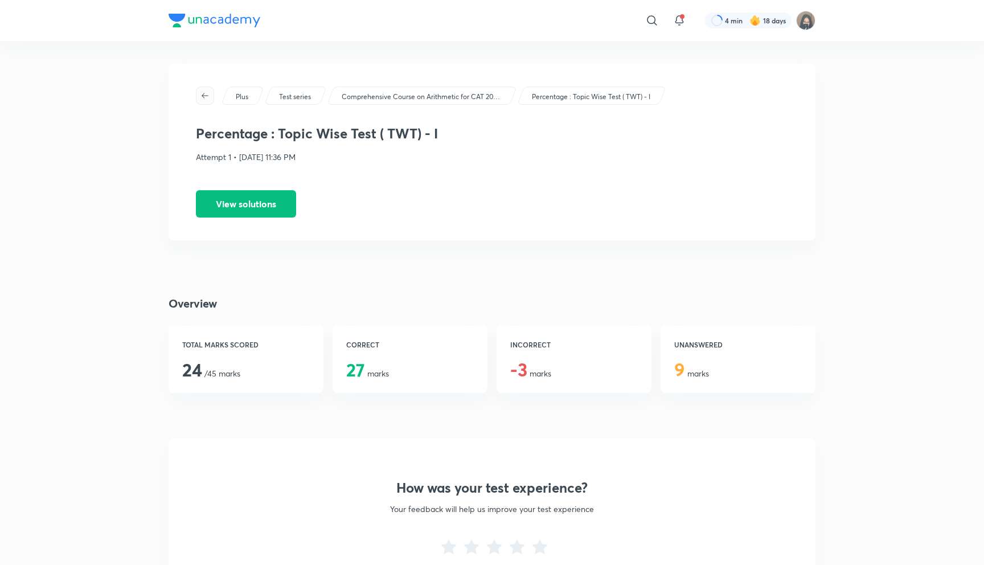
click at [211, 90] on button "button" at bounding box center [205, 96] width 18 height 18
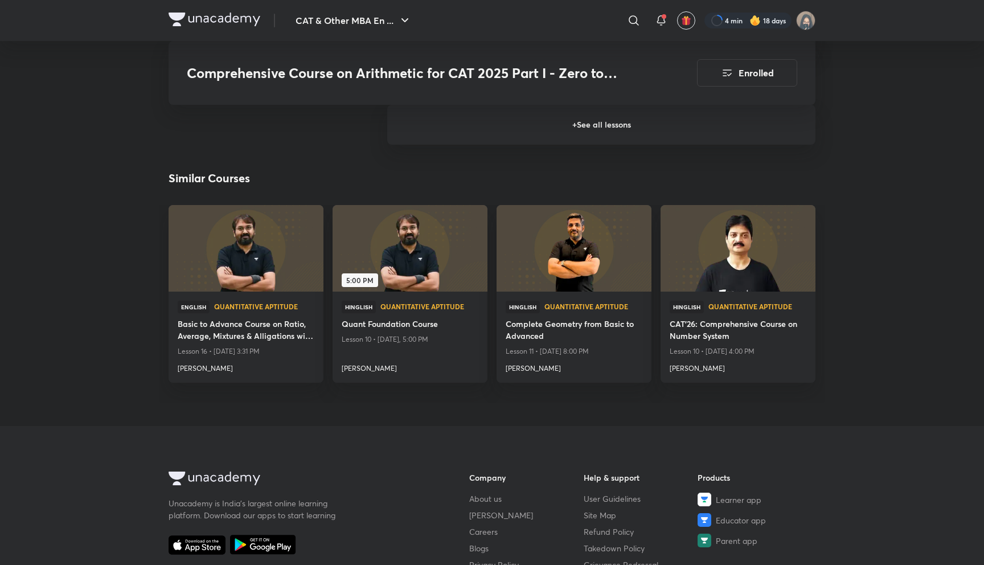
scroll to position [1808, 0]
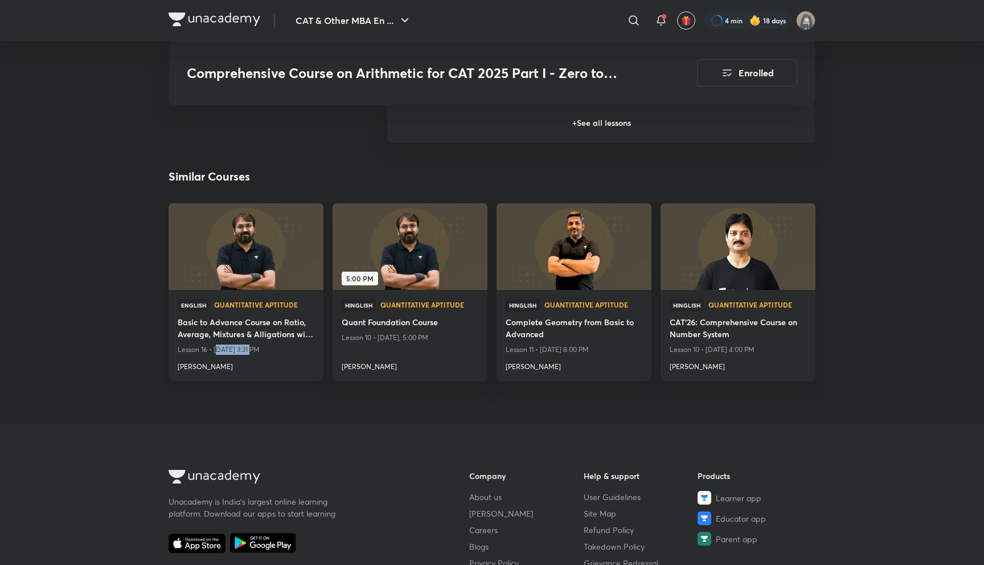
drag, startPoint x: 249, startPoint y: 350, endPoint x: 216, endPoint y: 350, distance: 33.0
click at [216, 350] on p "Lesson 16 • Jul 23, 2027 3:31 PM" at bounding box center [246, 349] width 137 height 15
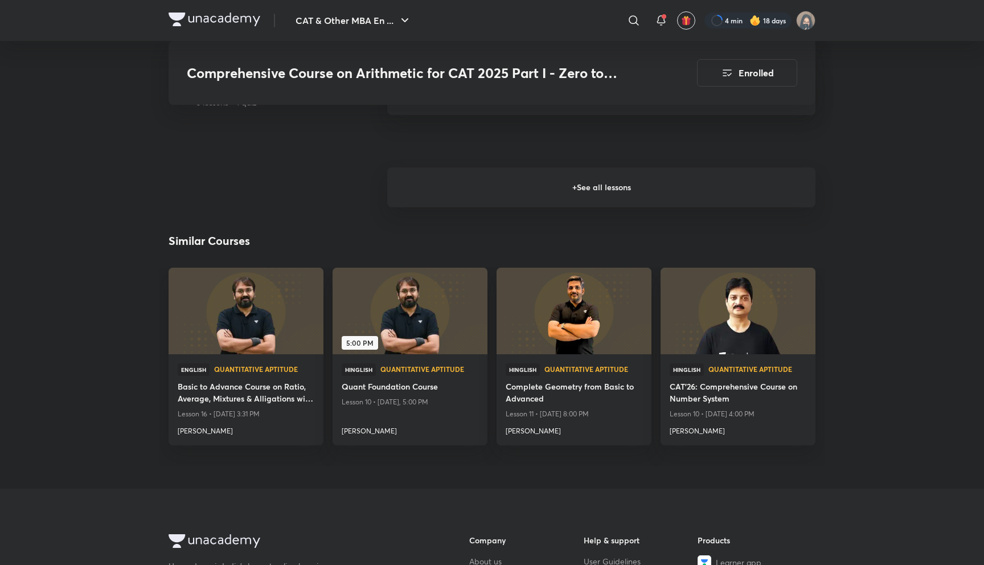
scroll to position [1742, 0]
click at [359, 435] on h4 "Ronakkumar Shah" at bounding box center [410, 430] width 137 height 15
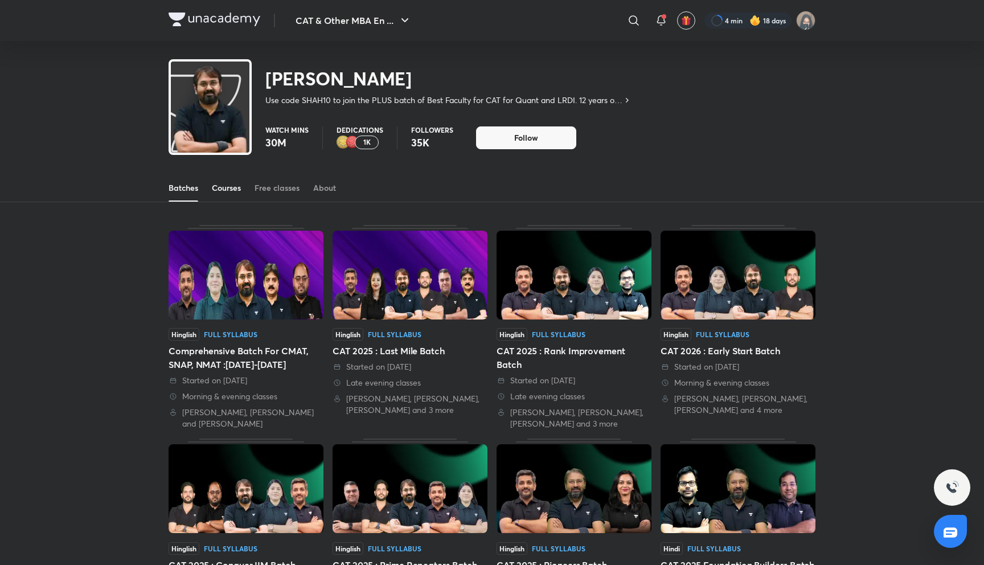
click at [231, 192] on div "Courses" at bounding box center [226, 187] width 29 height 11
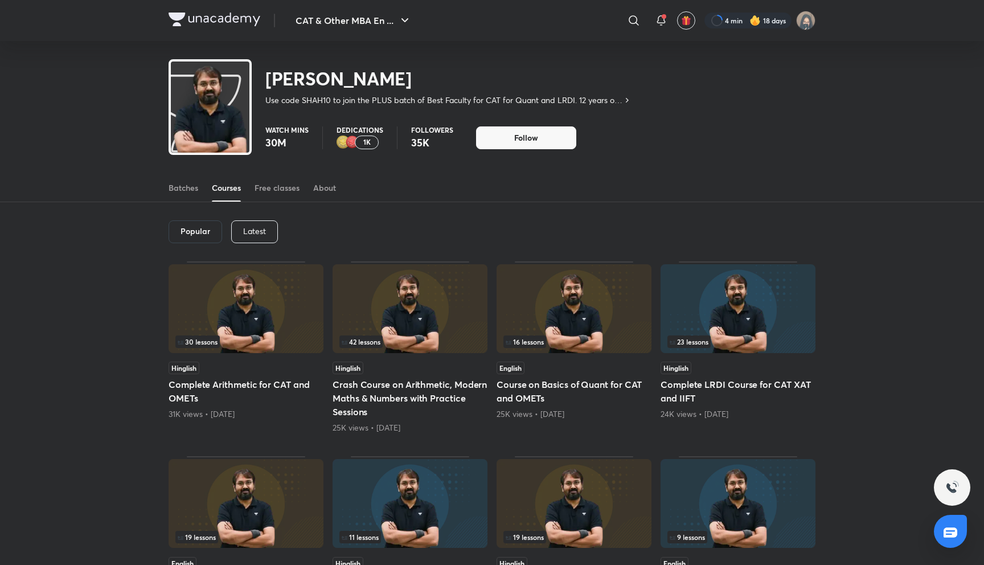
click at [262, 242] on div "Latest" at bounding box center [254, 231] width 47 height 23
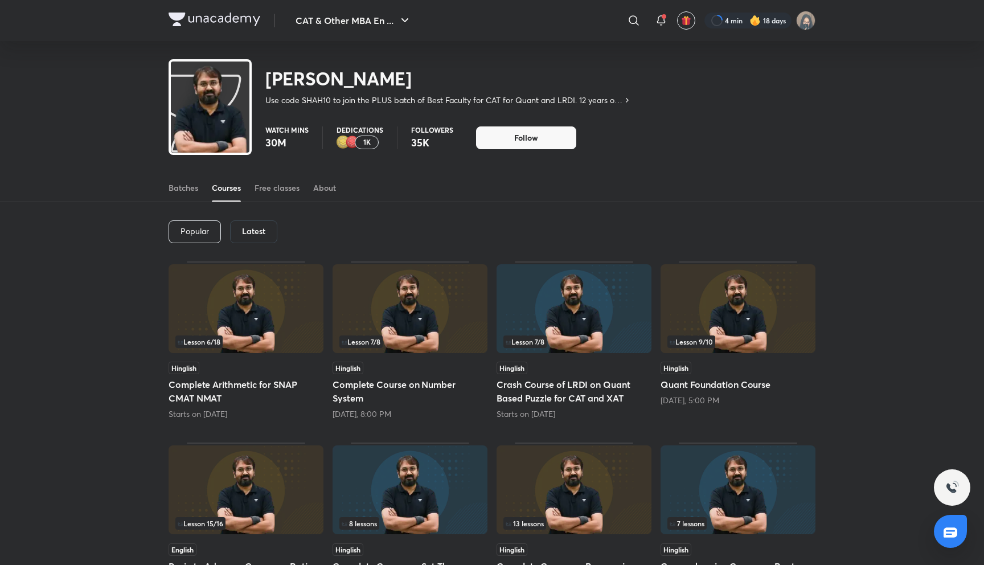
click at [145, 351] on div "Popular Latest Lesson 6 / 18 Hinglish Complete Arithmetic for SNAP CMAT NMAT St…" at bounding box center [492, 537] width 984 height 670
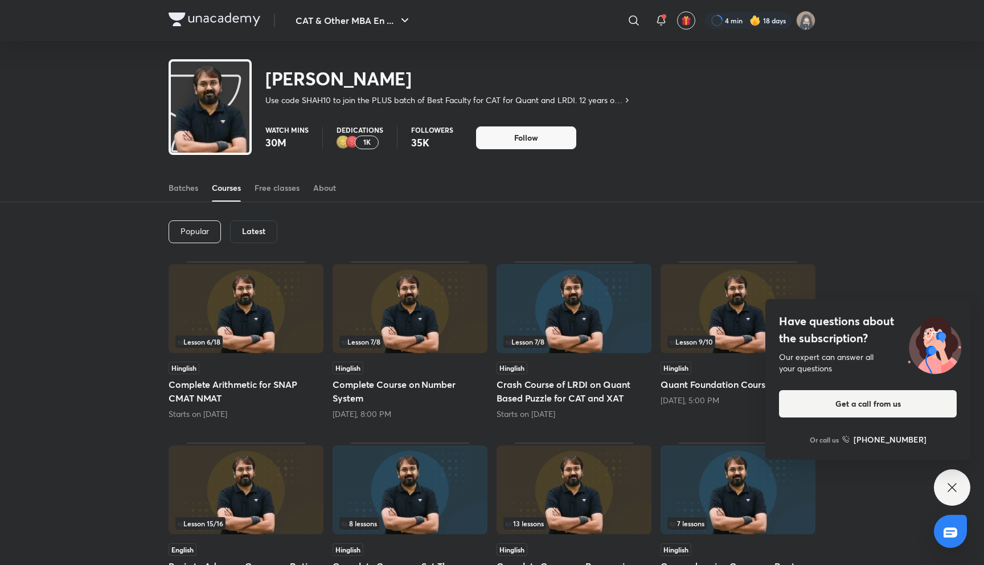
click at [960, 485] on div "Have questions about the subscription? Our expert can answer all your questions…" at bounding box center [952, 487] width 36 height 36
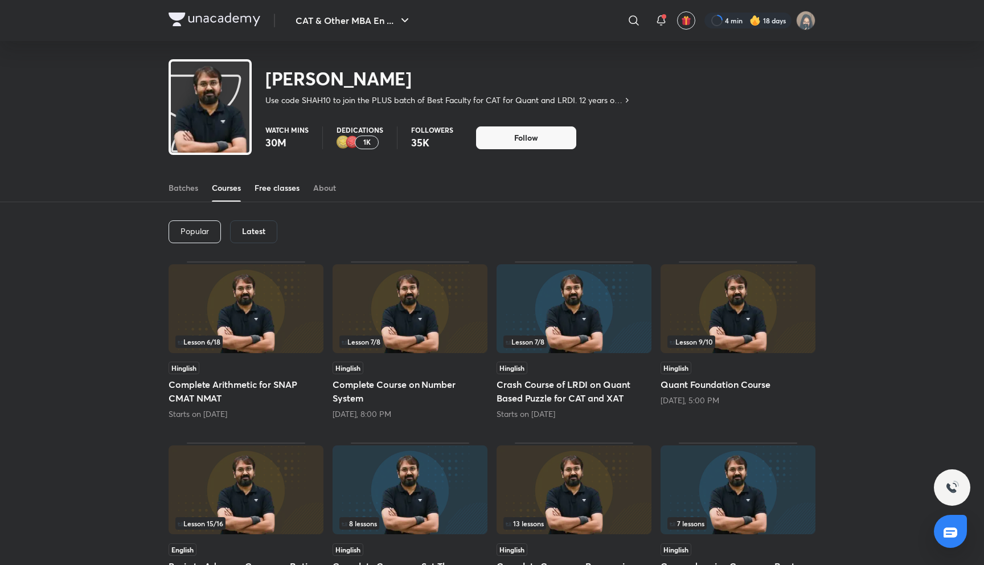
click at [291, 195] on link "Free classes" at bounding box center [277, 187] width 45 height 27
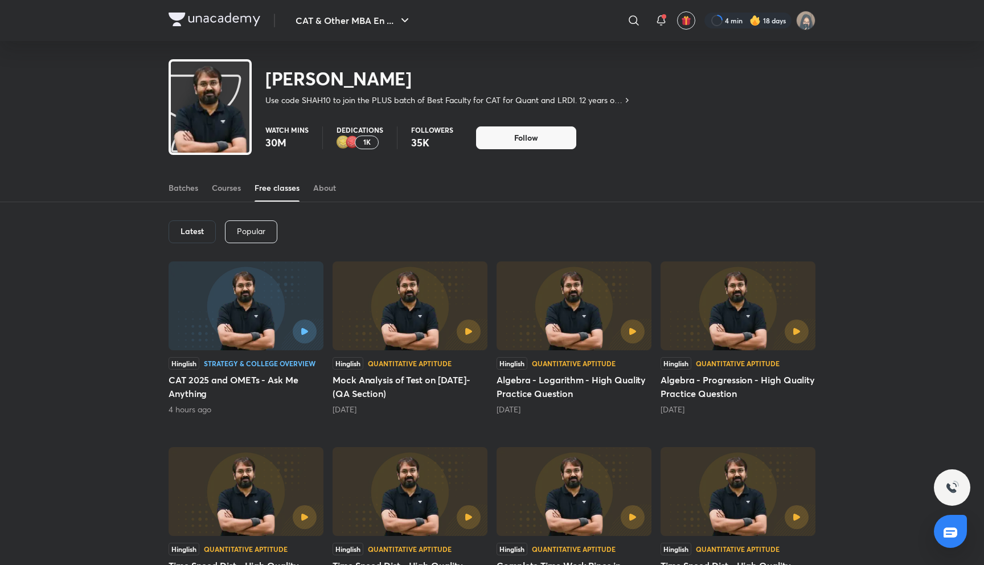
click at [128, 353] on div "Latest Popular Hinglish Strategy & College Overview CAT 2025 and OMETs - Ask Me…" at bounding box center [492, 536] width 984 height 669
click at [124, 355] on div "Latest Popular Hinglish Strategy & College Overview CAT 2025 and OMETs - Ask Me…" at bounding box center [492, 536] width 984 height 669
click at [231, 185] on div "Courses" at bounding box center [226, 187] width 29 height 11
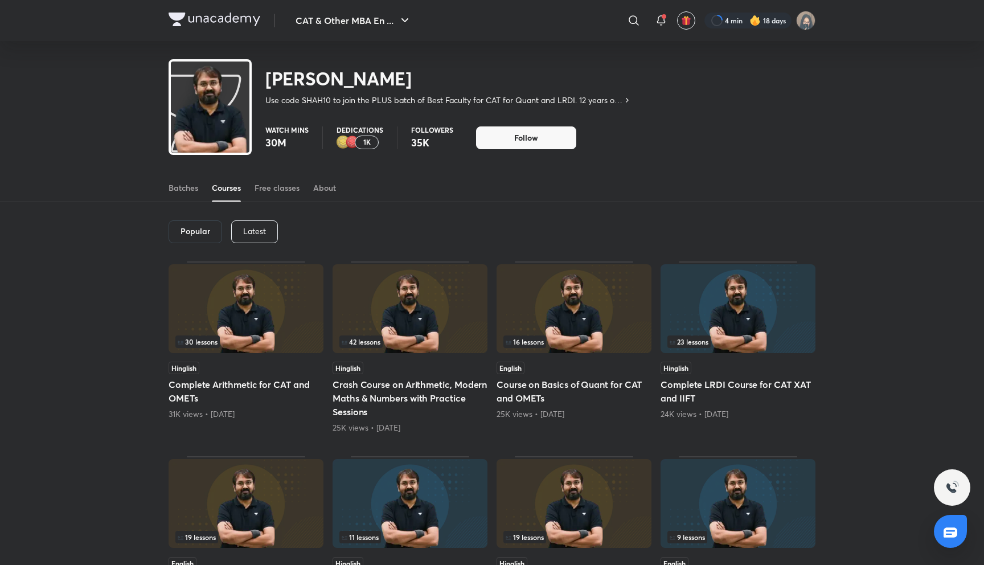
click at [212, 114] on img at bounding box center [210, 118] width 79 height 109
click at [234, 125] on img at bounding box center [210, 118] width 79 height 109
drag, startPoint x: 286, startPoint y: 146, endPoint x: 252, endPoint y: 146, distance: 34.2
click at [252, 146] on div "Watch mins 30M Dedications 1K Followers 35K Follow Follow Follow" at bounding box center [492, 132] width 647 height 34
click at [303, 143] on p "30M" at bounding box center [286, 143] width 43 height 14
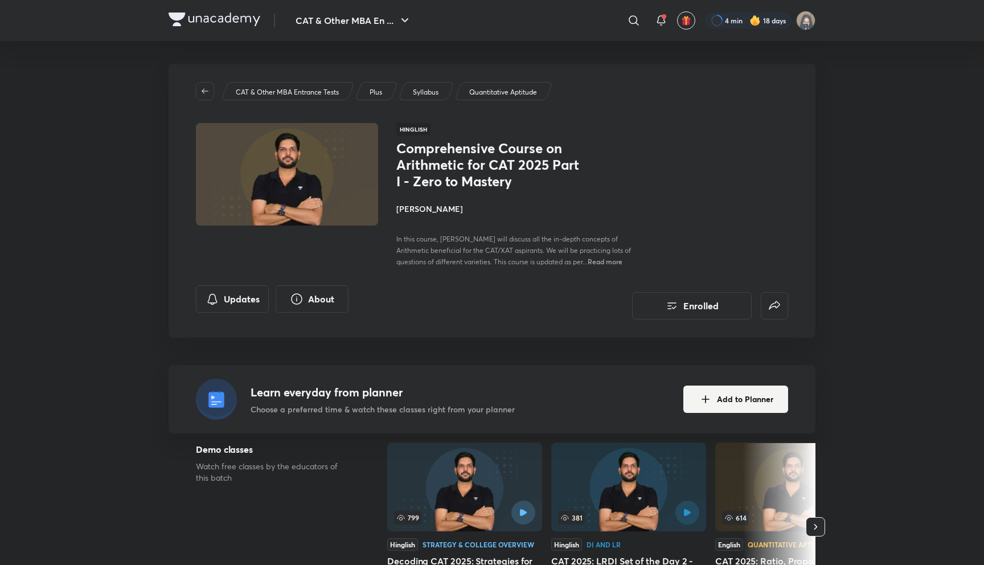
click at [228, 15] on img at bounding box center [215, 20] width 92 height 14
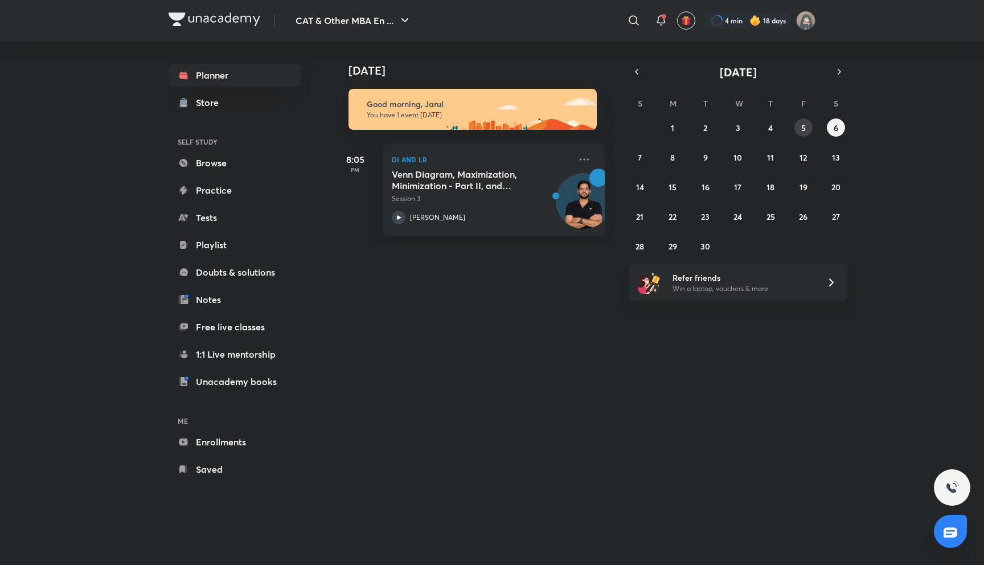
click at [804, 120] on button "5" at bounding box center [804, 127] width 18 height 18
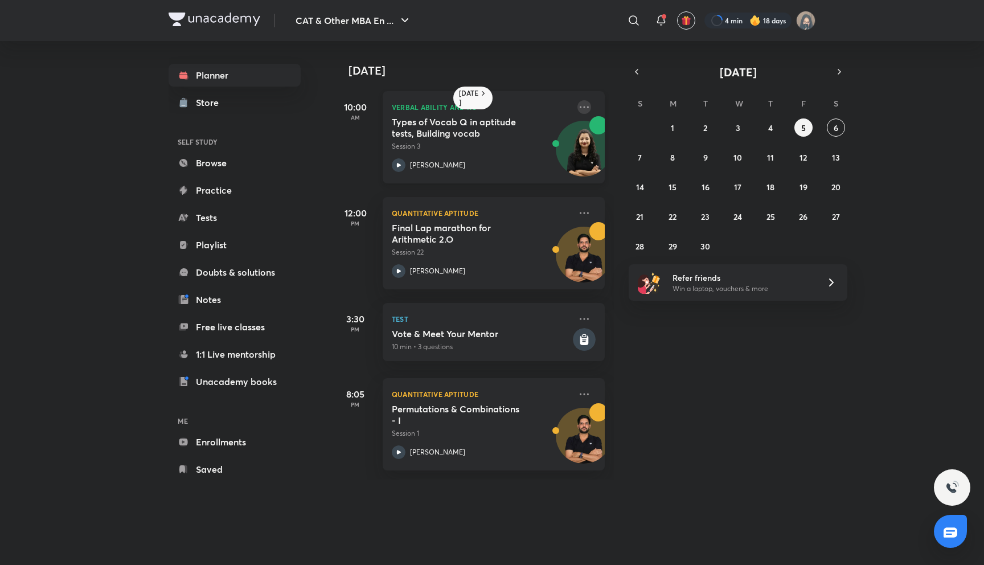
click at [584, 104] on icon at bounding box center [585, 107] width 14 height 14
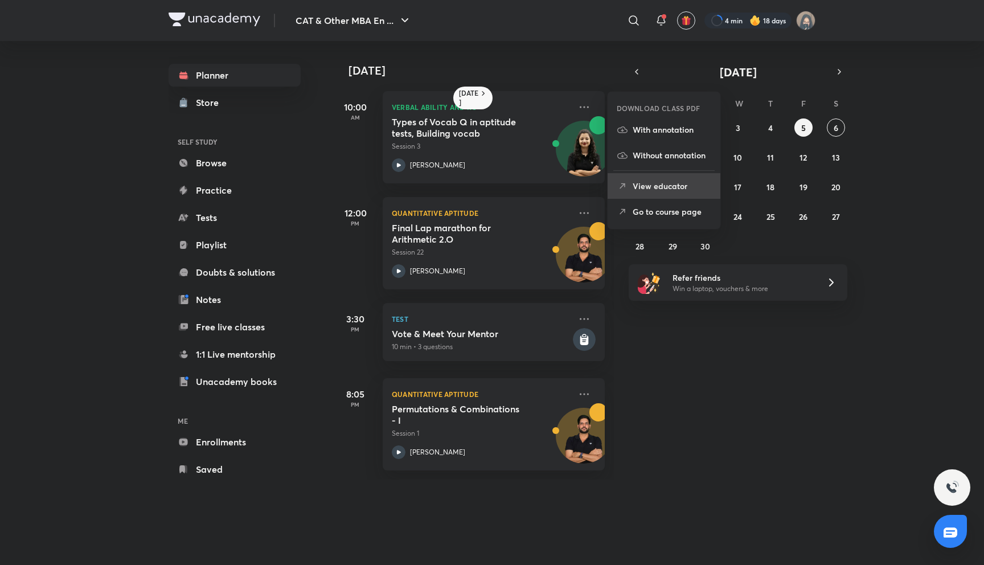
click at [645, 193] on li "View educator" at bounding box center [664, 186] width 113 height 26
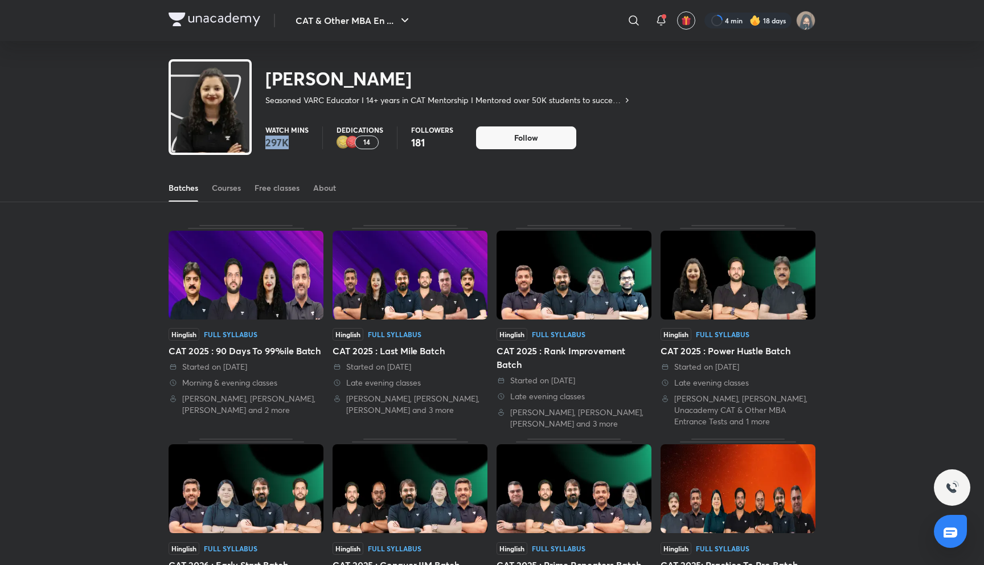
drag, startPoint x: 288, startPoint y: 144, endPoint x: 267, endPoint y: 143, distance: 21.1
click at [267, 143] on p "297K" at bounding box center [286, 143] width 43 height 14
click at [488, 145] on button "Follow" at bounding box center [526, 137] width 100 height 23
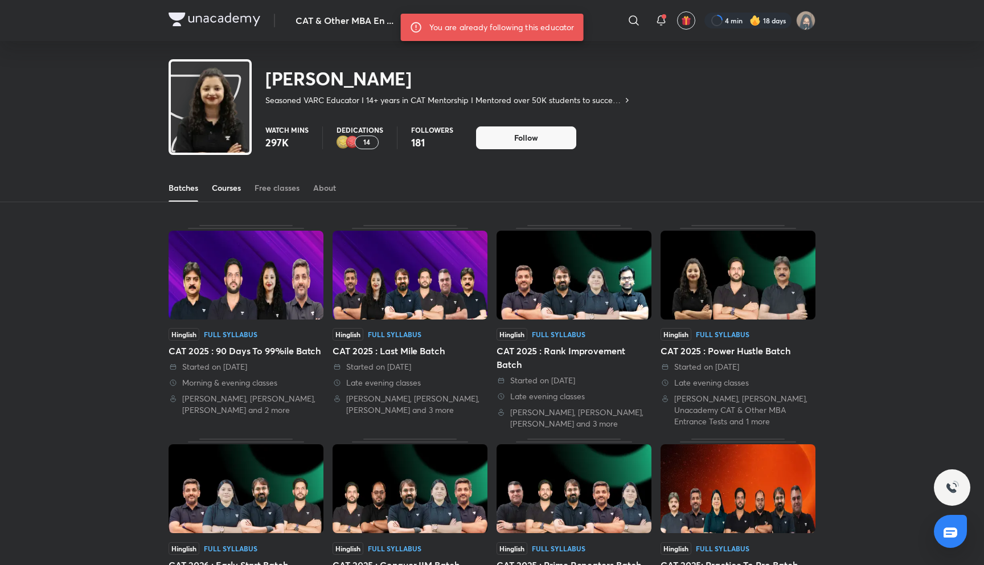
click at [232, 190] on div "Courses" at bounding box center [226, 187] width 29 height 11
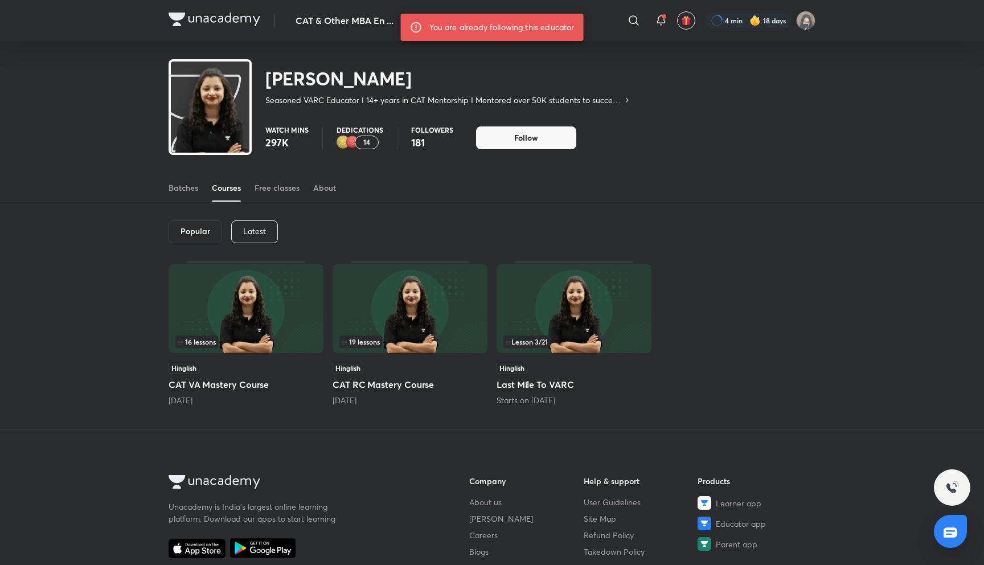
click at [256, 219] on div "Popular Latest" at bounding box center [492, 231] width 647 height 59
click at [256, 223] on div "Latest" at bounding box center [254, 231] width 47 height 23
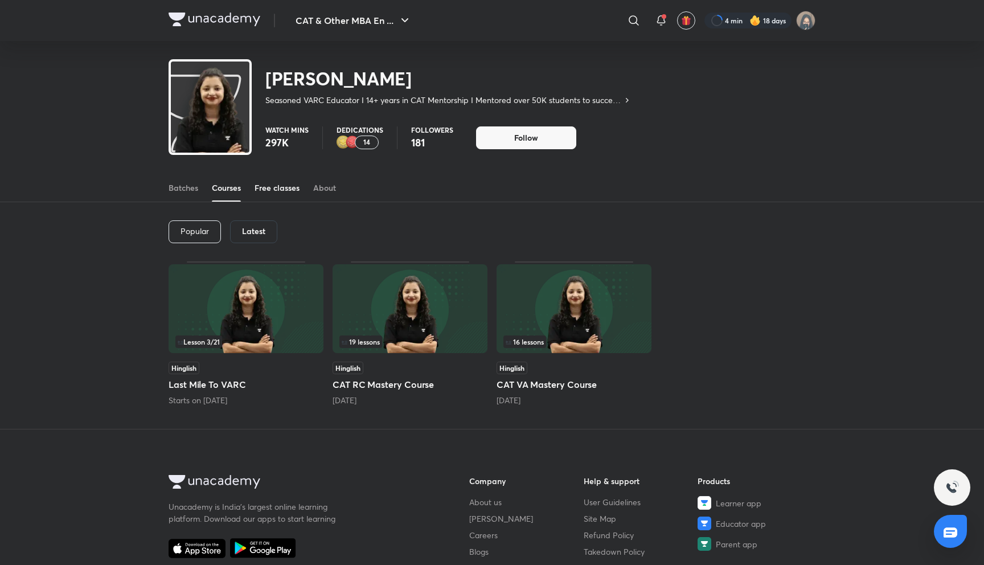
click at [282, 191] on div "Free classes" at bounding box center [277, 187] width 45 height 11
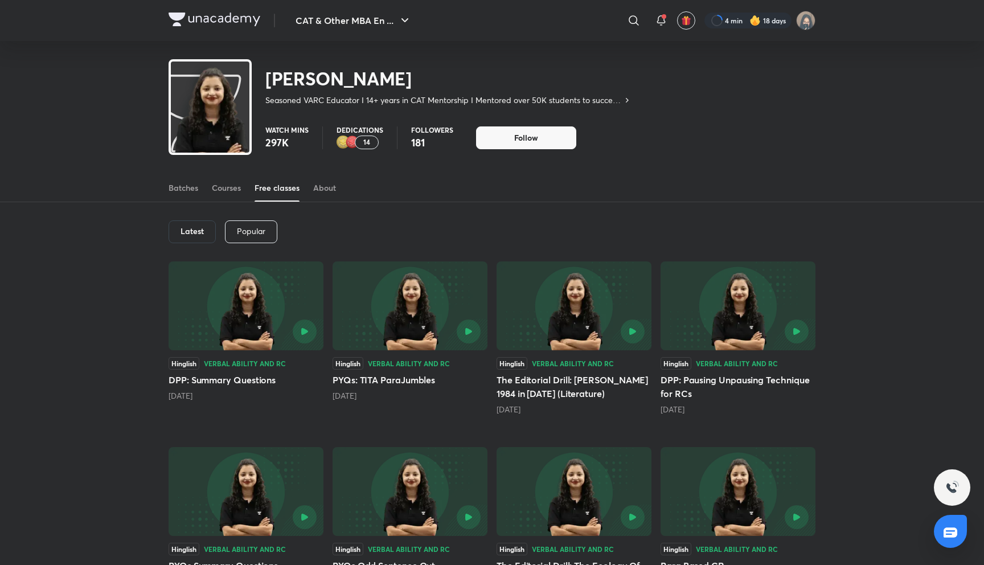
click at [150, 297] on div "Latest Popular Hinglish Verbal Ability and RC DPP: Summary Questions [DATE] Hin…" at bounding box center [492, 536] width 984 height 669
click at [148, 298] on div "Latest Popular Hinglish Verbal Ability and RC DPP: Summary Questions [DATE] Hin…" at bounding box center [492, 536] width 984 height 669
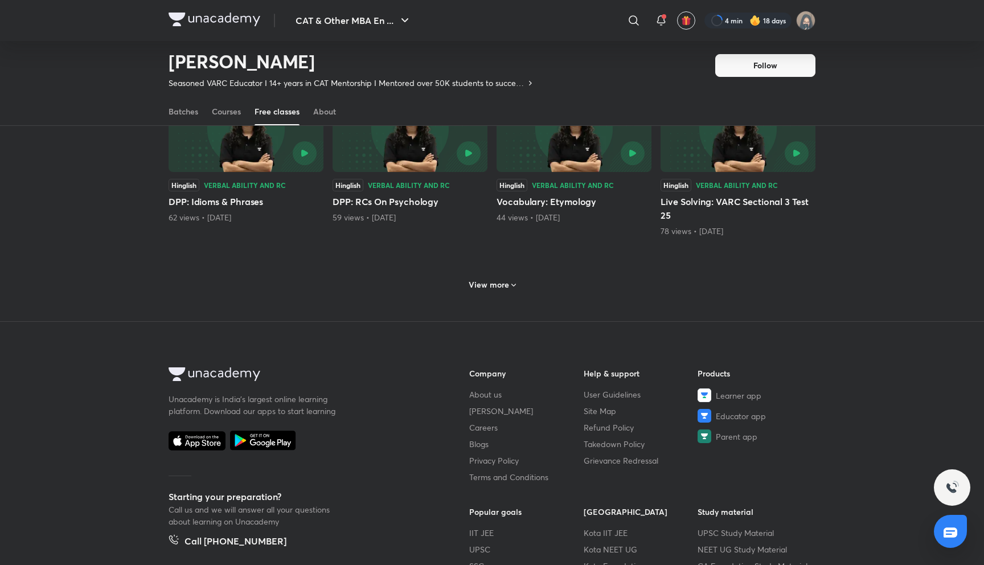
scroll to position [421, 0]
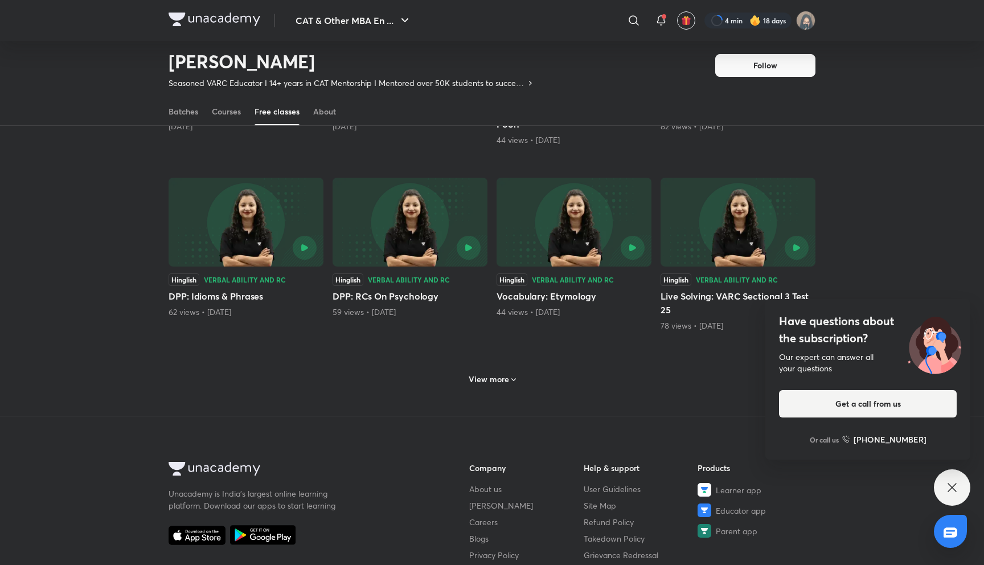
click at [507, 377] on h6 "View more" at bounding box center [489, 379] width 40 height 11
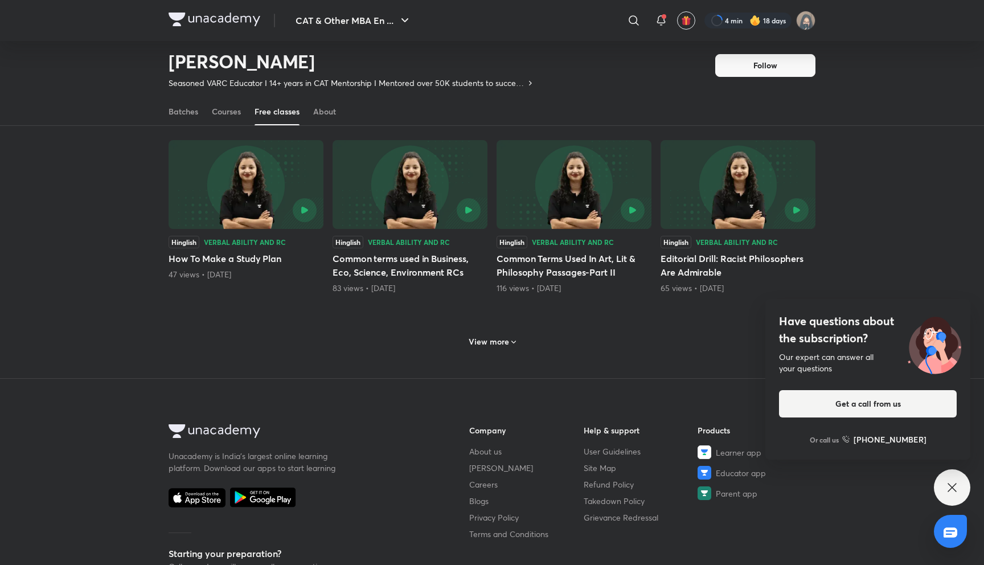
scroll to position [951, 0]
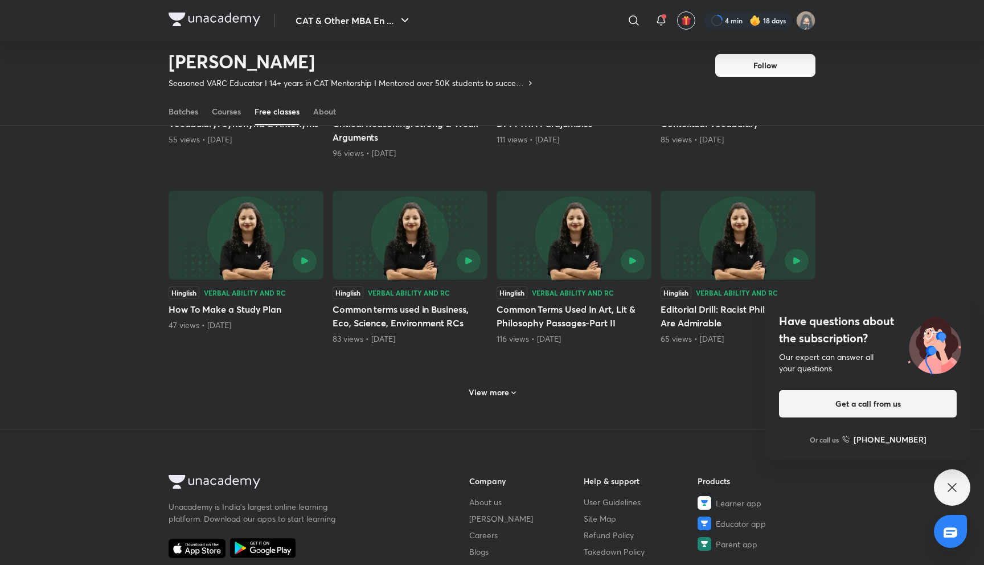
click at [501, 391] on h6 "View more" at bounding box center [489, 392] width 40 height 11
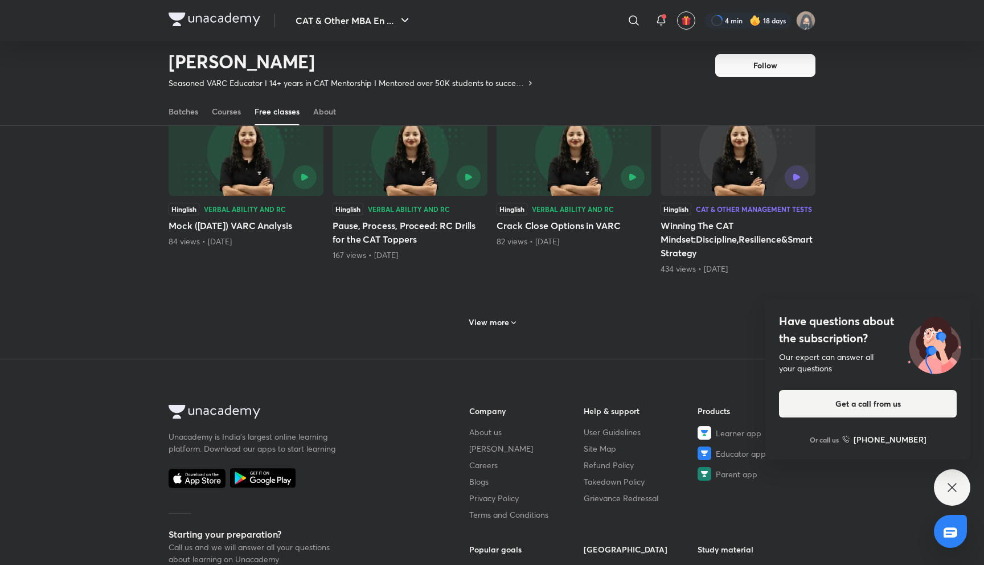
scroll to position [1600, 0]
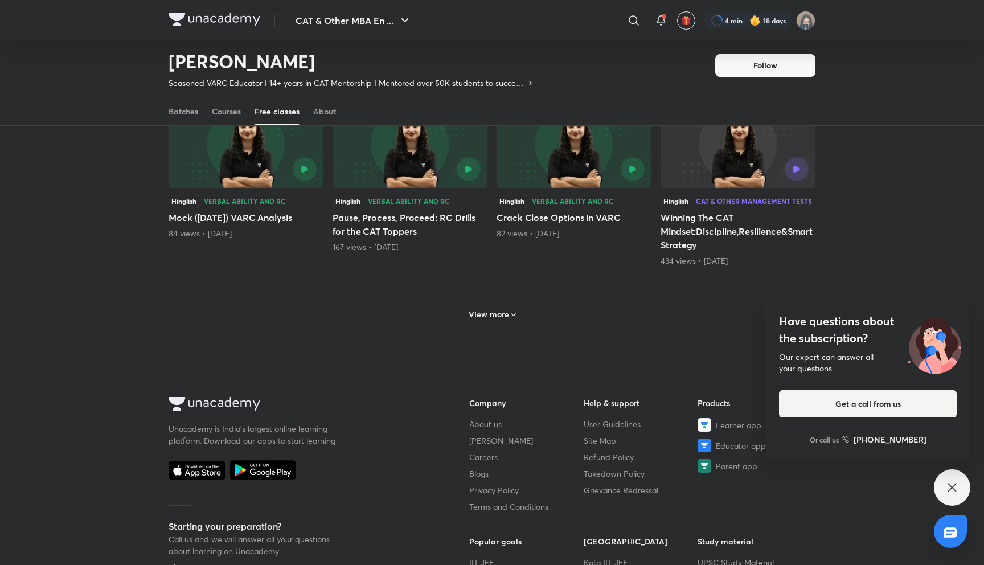
click at [496, 317] on h6 "View more" at bounding box center [489, 314] width 40 height 11
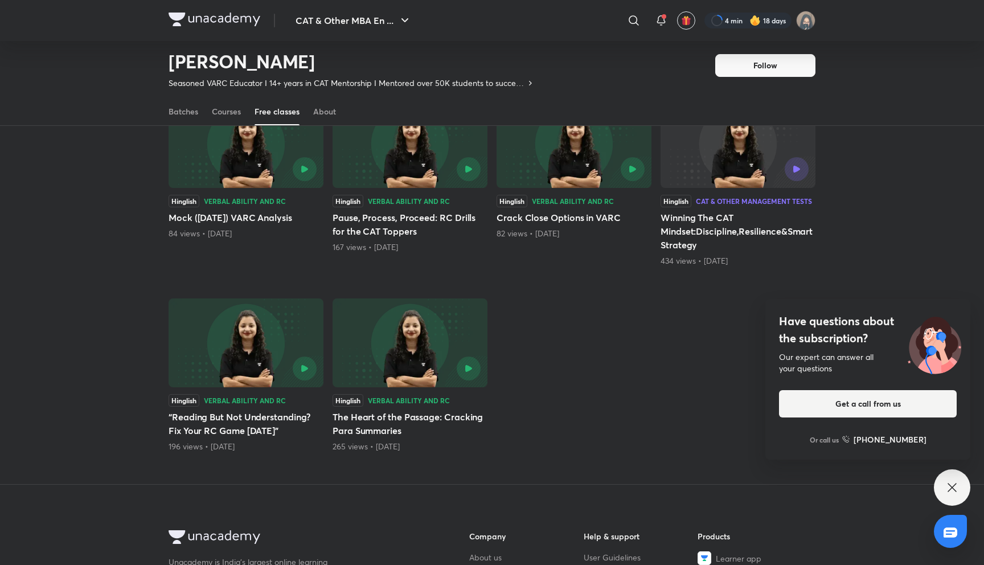
click at [960, 487] on div "Have questions about the subscription? Our expert can answer all your questions…" at bounding box center [952, 487] width 36 height 36
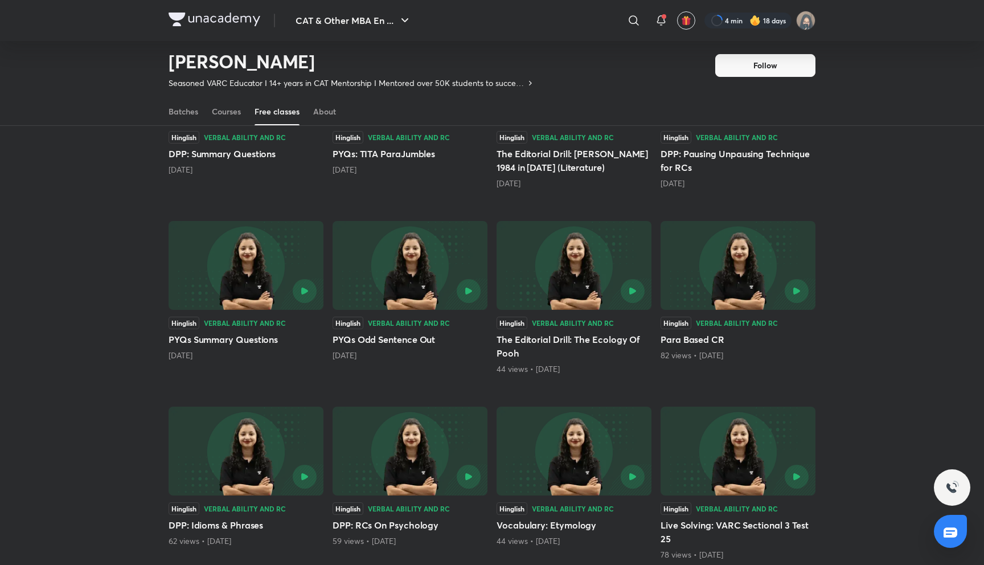
scroll to position [0, 0]
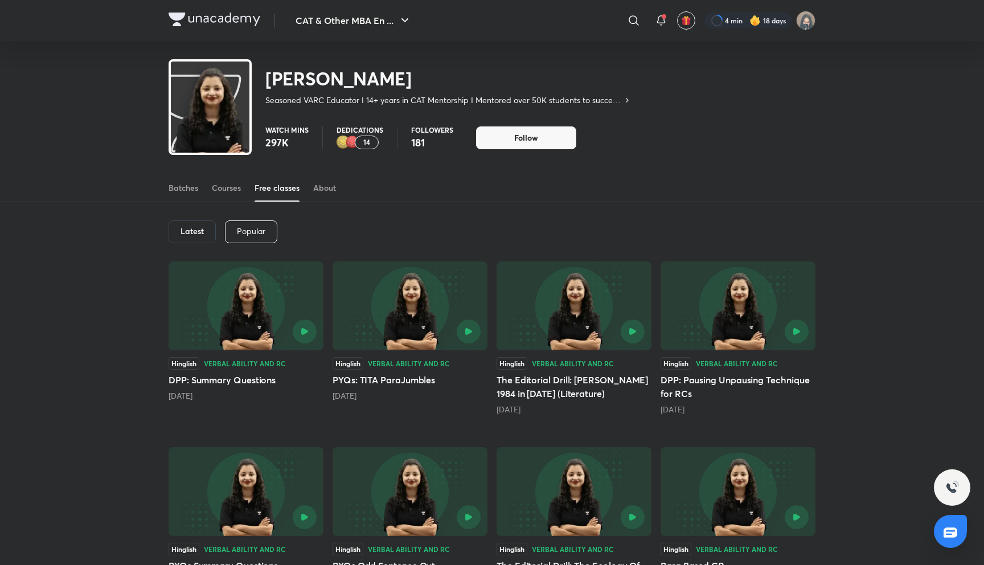
click at [571, 102] on p "Seasoned VARC Educator I 14+ years in CAT Mentorship I Mentored over 50K studen…" at bounding box center [443, 100] width 357 height 11
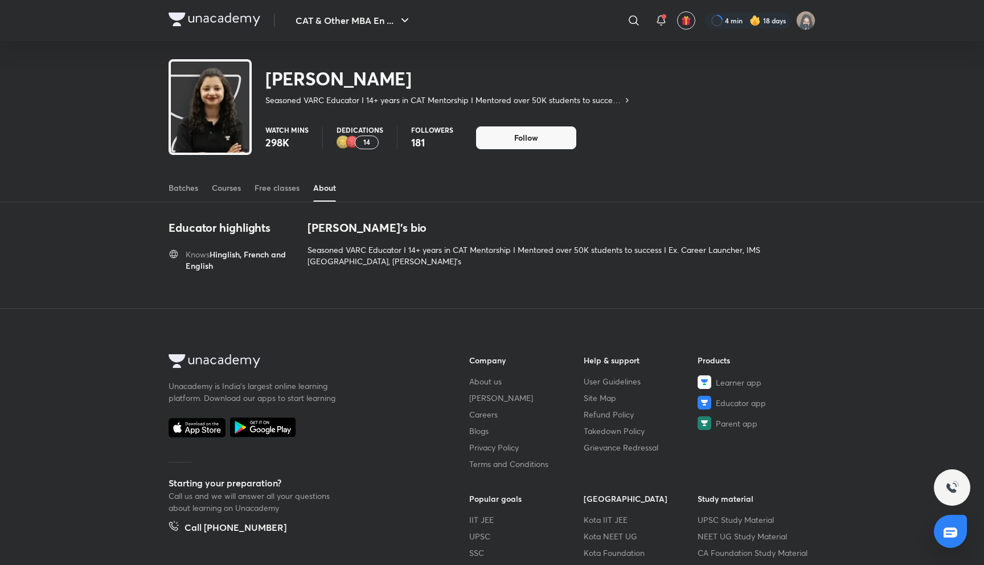
click at [629, 99] on icon at bounding box center [627, 100] width 9 height 9
drag, startPoint x: 239, startPoint y: 256, endPoint x: 214, endPoint y: 256, distance: 25.1
click at [214, 256] on h6 "Knows Hinglish, French and English" at bounding box center [240, 260] width 108 height 23
drag, startPoint x: 214, startPoint y: 256, endPoint x: 292, endPoint y: 258, distance: 78.6
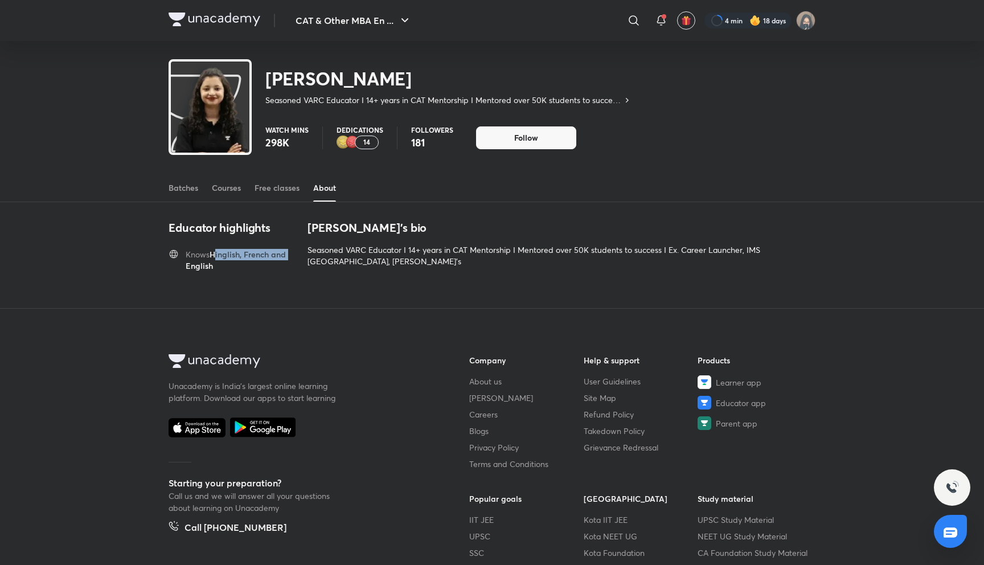
click at [292, 258] on h6 "Knows Hinglish, French and English" at bounding box center [240, 260] width 108 height 23
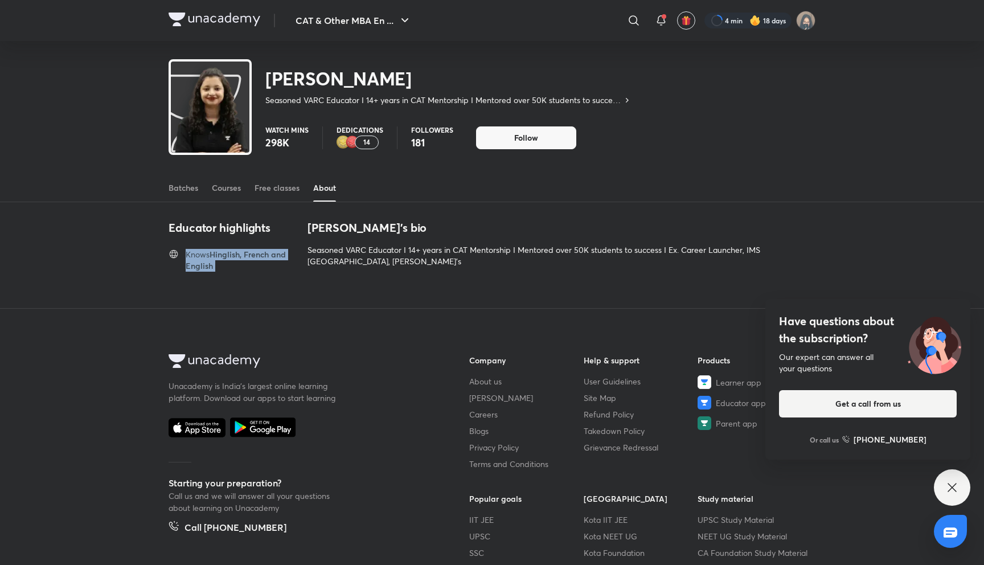
click at [294, 246] on div "Educator highlights Knows Hinglish, French and English" at bounding box center [231, 245] width 125 height 51
drag, startPoint x: 292, startPoint y: 145, endPoint x: 268, endPoint y: 145, distance: 23.9
click at [268, 145] on p "298K" at bounding box center [286, 143] width 43 height 14
click at [944, 488] on div "Have questions about the subscription? Our expert can answer all your questions…" at bounding box center [952, 487] width 36 height 36
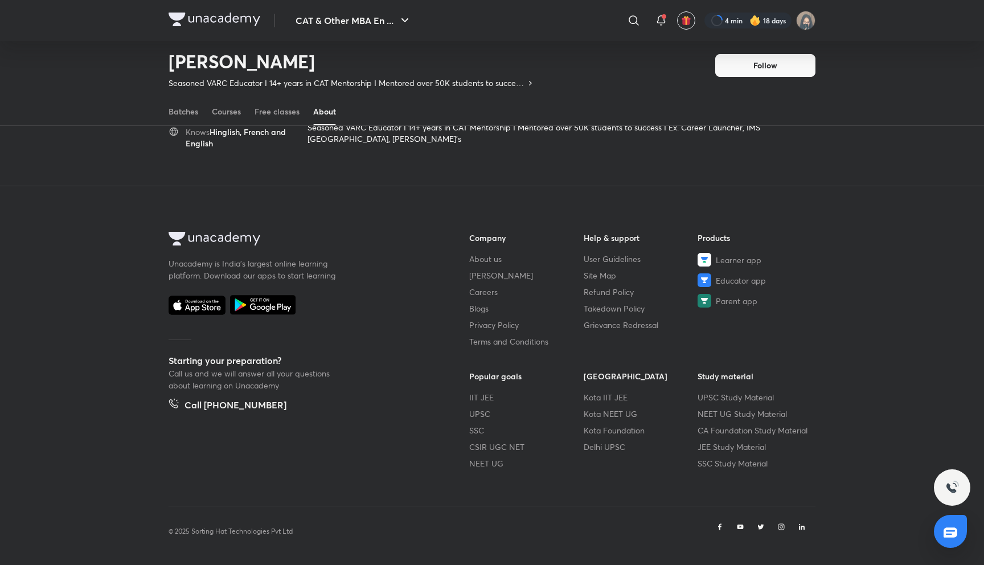
scroll to position [88, 0]
click at [393, 474] on div "Unacademy is India’s largest online learning platform. Download our apps to sta…" at bounding box center [301, 362] width 264 height 260
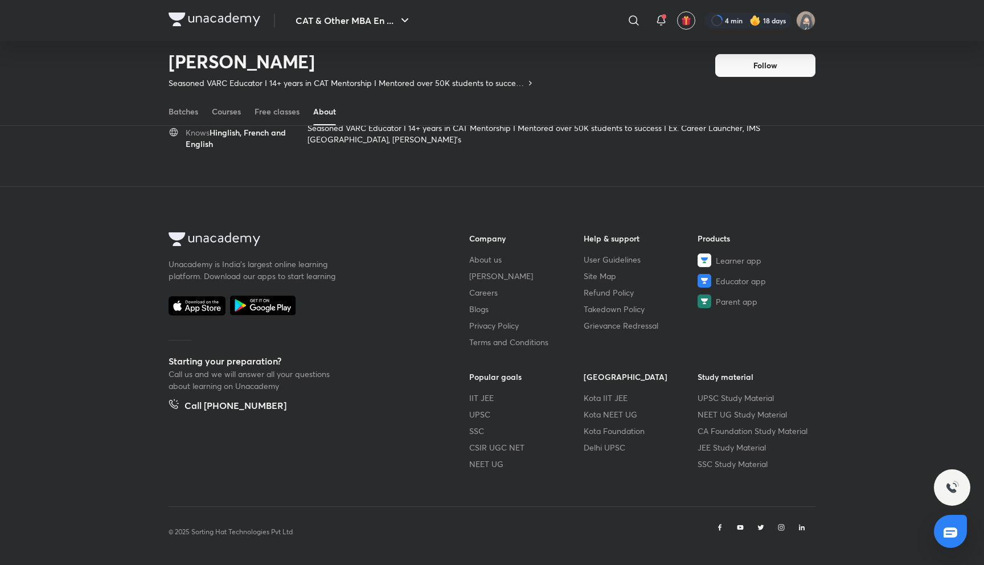
click at [393, 474] on div "Unacademy is India’s largest online learning platform. Download our apps to sta…" at bounding box center [301, 362] width 264 height 260
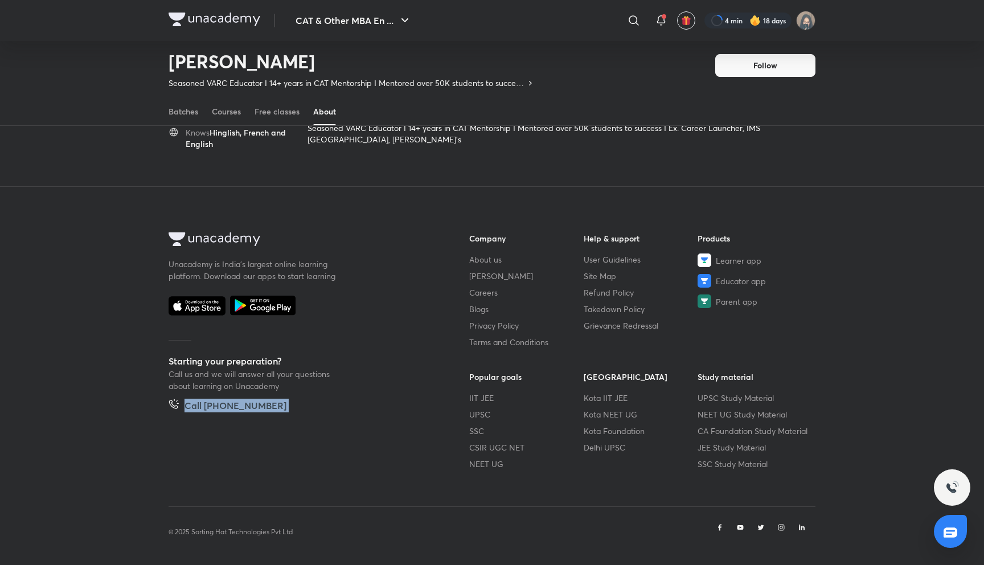
scroll to position [0, 0]
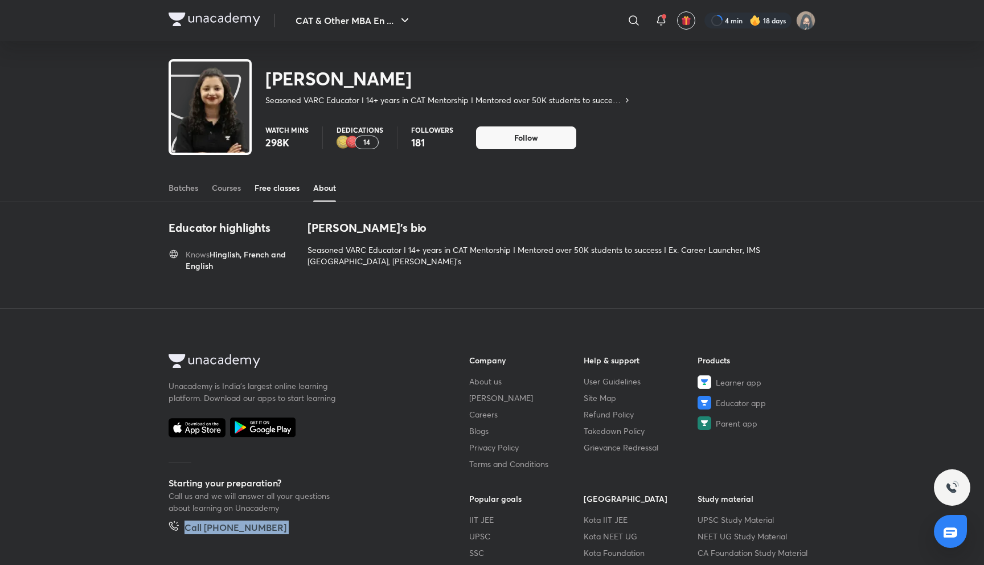
click at [267, 191] on div "Free classes" at bounding box center [277, 187] width 45 height 11
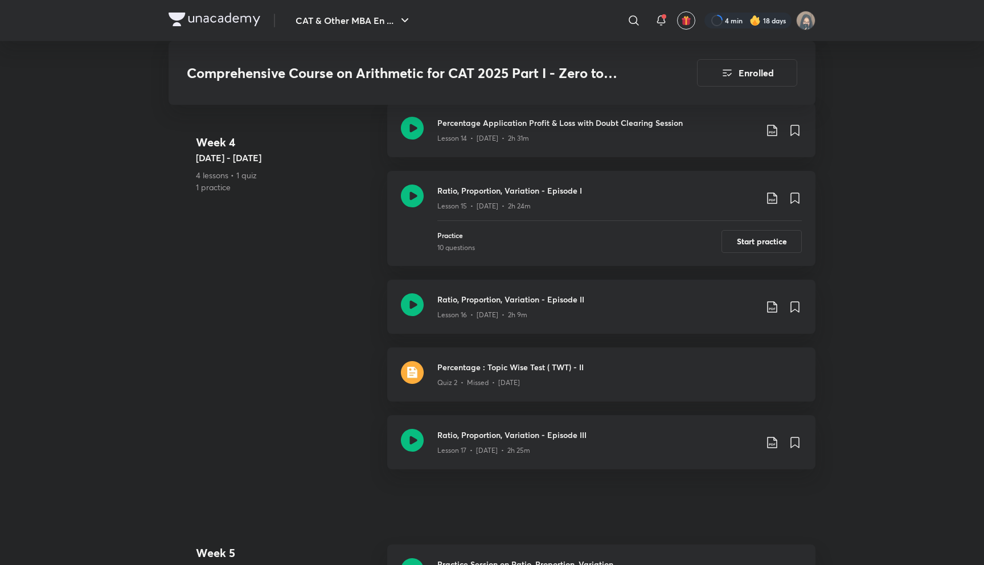
scroll to position [1825, 0]
